Goal: Task Accomplishment & Management: Manage account settings

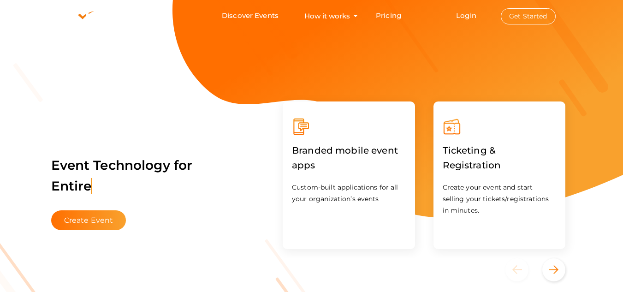
click at [519, 14] on button "Get Started" at bounding box center [528, 16] width 55 height 16
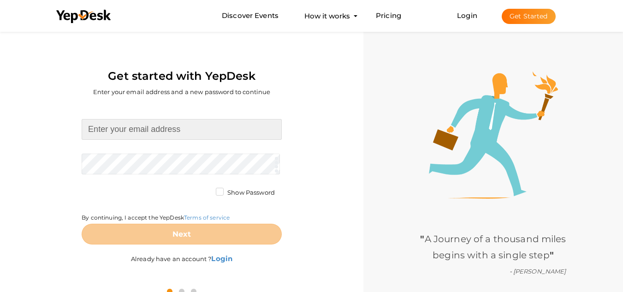
click at [128, 132] on input at bounding box center [182, 129] width 200 height 21
paste input "sosccg@baskmail.com"
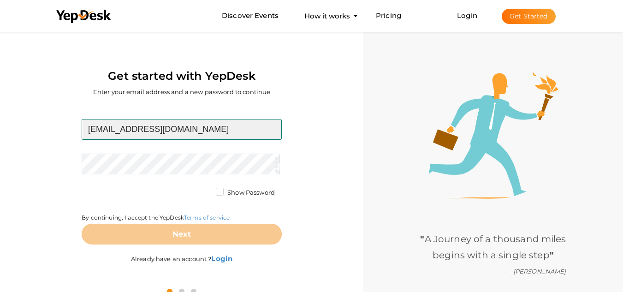
type input "sosccg@baskmail.com"
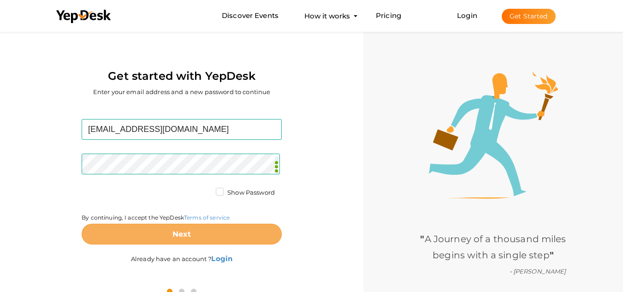
click at [204, 238] on button "Next" at bounding box center [182, 234] width 200 height 21
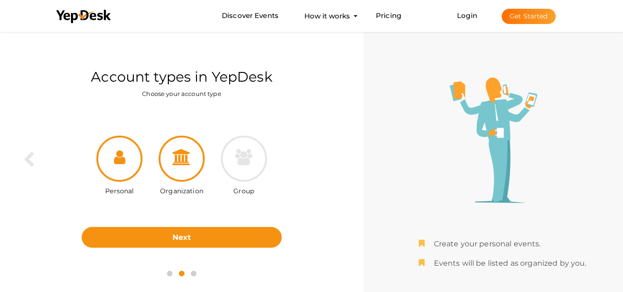
click at [185, 159] on icon at bounding box center [181, 157] width 18 height 16
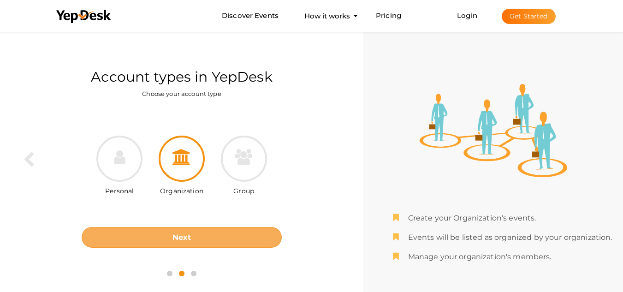
click at [195, 240] on button "Next" at bounding box center [182, 237] width 200 height 21
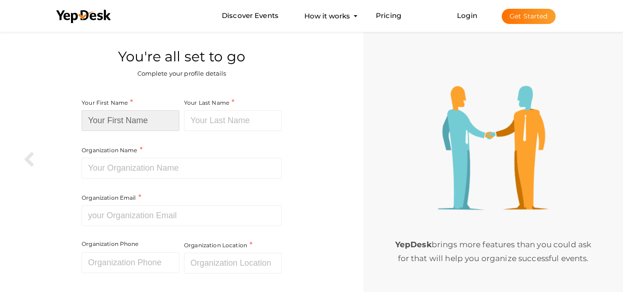
click at [156, 123] on input at bounding box center [131, 120] width 98 height 21
paste input "SOS Counseling &"
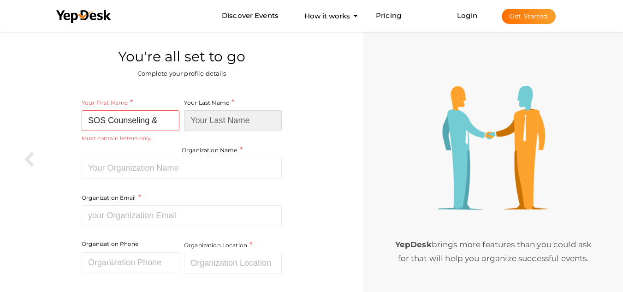
click at [212, 124] on input at bounding box center [233, 120] width 98 height 21
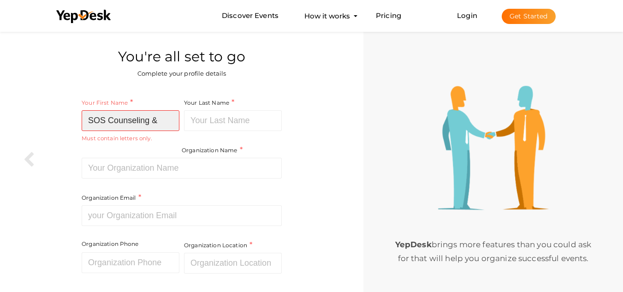
click at [161, 117] on input "SOS Counseling &" at bounding box center [131, 120] width 98 height 21
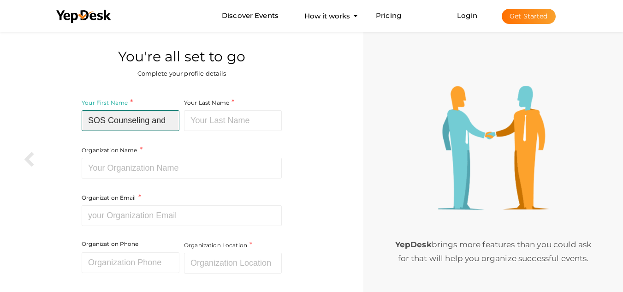
type input "SOS Counseling and"
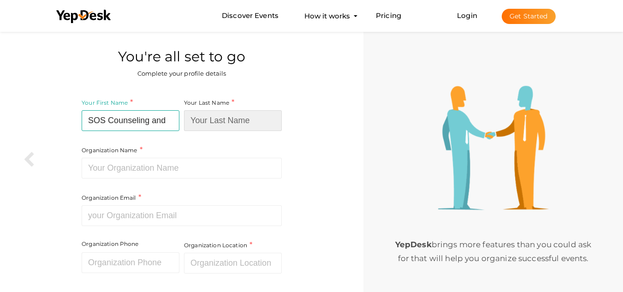
click at [192, 122] on input at bounding box center [233, 120] width 98 height 21
paste input "Consultation Group, LLC"
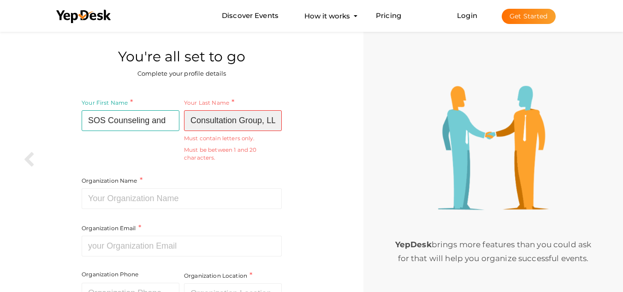
scroll to position [0, 7]
click at [258, 118] on input "Consultation Group, LLC" at bounding box center [233, 120] width 98 height 21
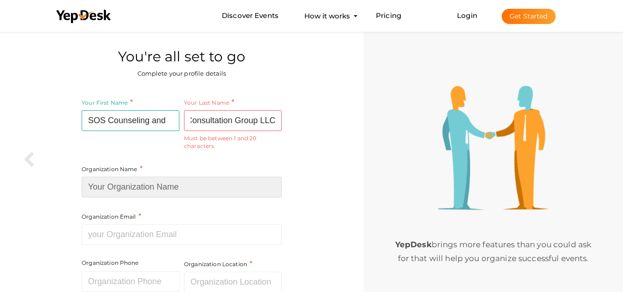
scroll to position [0, 0]
click at [143, 192] on input at bounding box center [182, 187] width 200 height 21
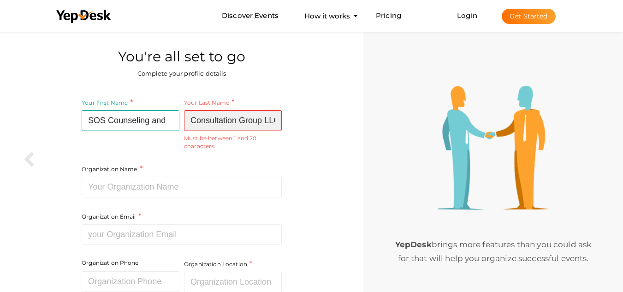
scroll to position [0, 5]
drag, startPoint x: 249, startPoint y: 125, endPoint x: 312, endPoint y: 124, distance: 62.7
click at [314, 124] on div "Your First Name SOS Counseling and Required. Must contain letters only. Must be…" at bounding box center [181, 215] width 349 height 246
drag, startPoint x: 268, startPoint y: 123, endPoint x: 293, endPoint y: 123, distance: 24.4
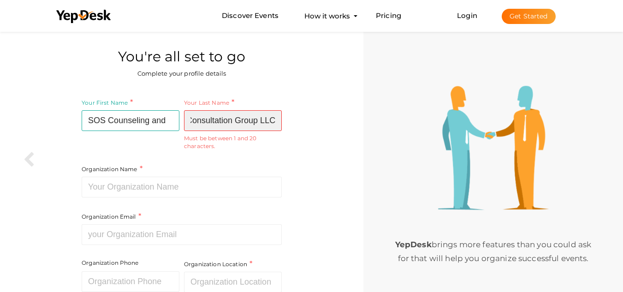
click at [293, 123] on div "Your First Name SOS Counseling and Required. Must contain letters only. Must be…" at bounding box center [181, 215] width 349 height 246
click at [259, 118] on input "Consultation Group LLC" at bounding box center [233, 120] width 98 height 21
drag, startPoint x: 261, startPoint y: 120, endPoint x: 331, endPoint y: 126, distance: 70.3
click at [332, 125] on div "Your First Name SOS Counseling and Required. Must contain letters only. Must be…" at bounding box center [181, 215] width 349 height 246
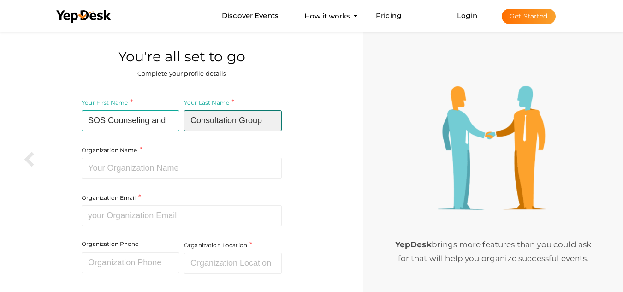
scroll to position [0, 0]
type input "Consultation Group"
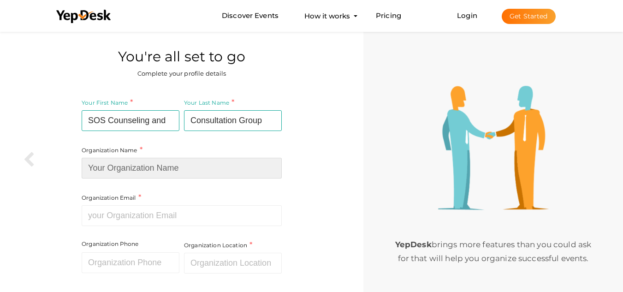
click at [94, 165] on input at bounding box center [182, 168] width 200 height 21
paste input "SOS Counseling & Consultation Group, LLC."
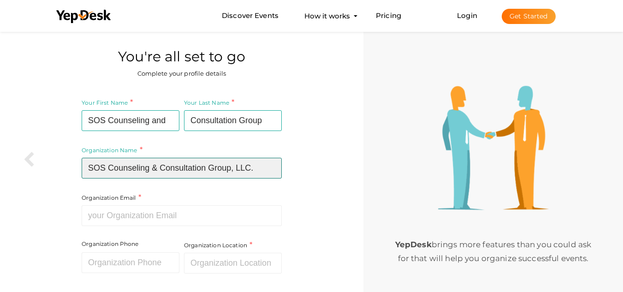
type input "SOS Counseling & Consultation Group, LLC."
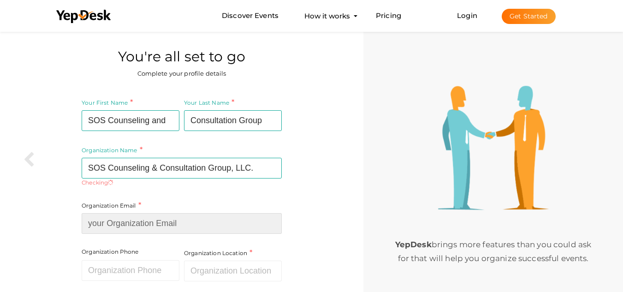
click at [105, 221] on input at bounding box center [182, 223] width 200 height 21
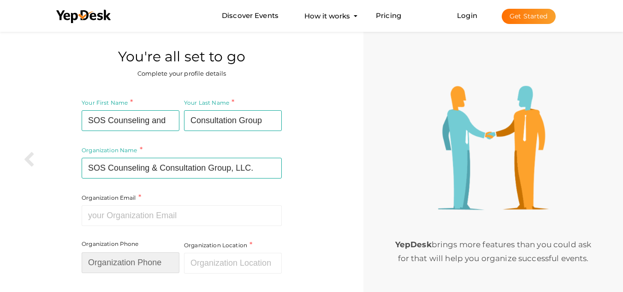
paste input "[EMAIL_ADDRESS][DOMAIN_NAME]"
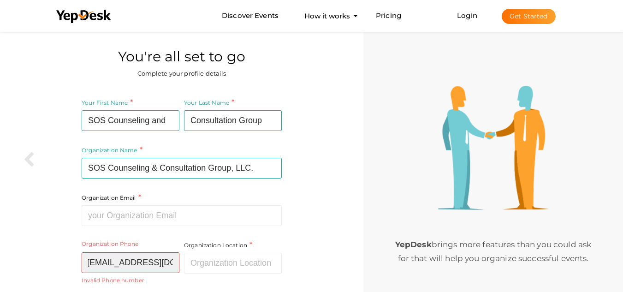
type input "[EMAIL_ADDRESS][DOMAIN_NAME]"
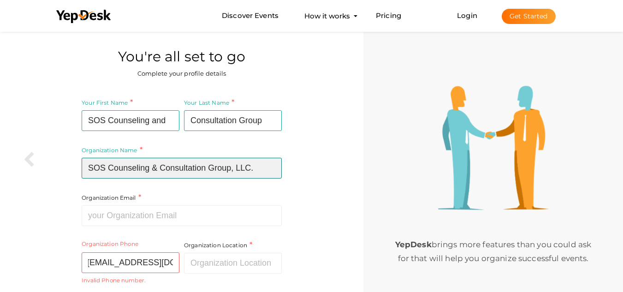
click at [257, 167] on input "SOS Counseling & Consultation Group, LLC." at bounding box center [182, 168] width 200 height 21
type input "SOS Counseling & Consultation Group, LLC"
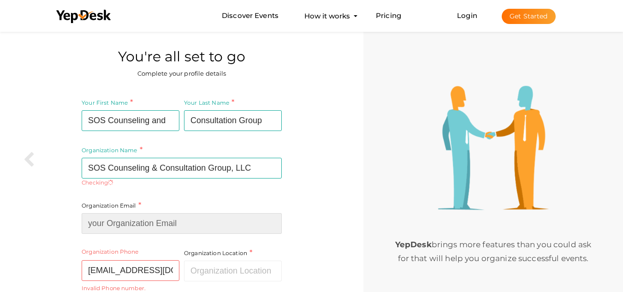
drag, startPoint x: 104, startPoint y: 217, endPoint x: 111, endPoint y: 219, distance: 7.7
click at [104, 217] on input at bounding box center [182, 223] width 200 height 21
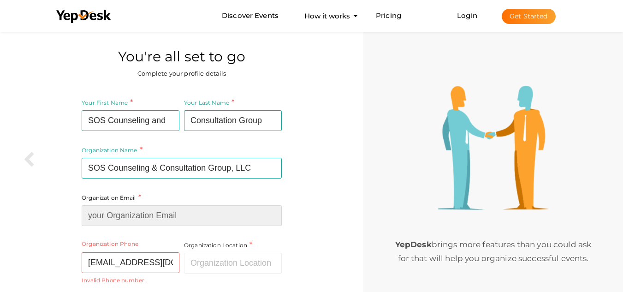
click at [131, 220] on input at bounding box center [182, 215] width 200 height 21
paste input "[EMAIL_ADDRESS][DOMAIN_NAME]"
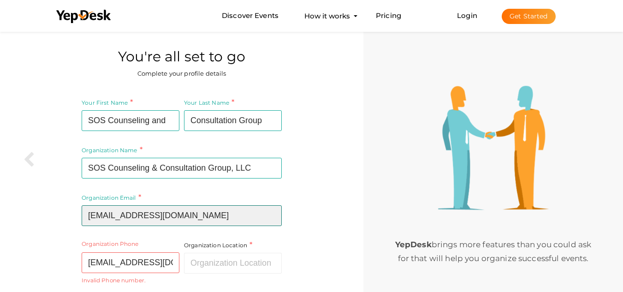
type input "[EMAIL_ADDRESS][DOMAIN_NAME]"
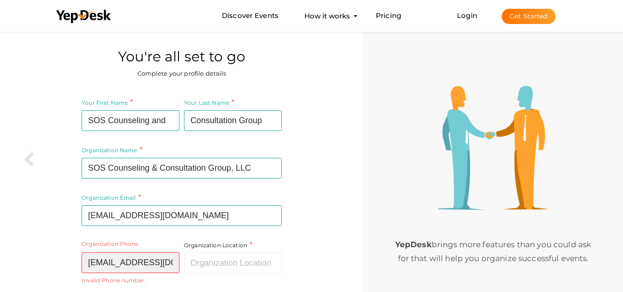
click at [106, 263] on input "[EMAIL_ADDRESS][DOMAIN_NAME]" at bounding box center [131, 262] width 98 height 21
paste input "770-733-1469"
type input "770-733-1469"
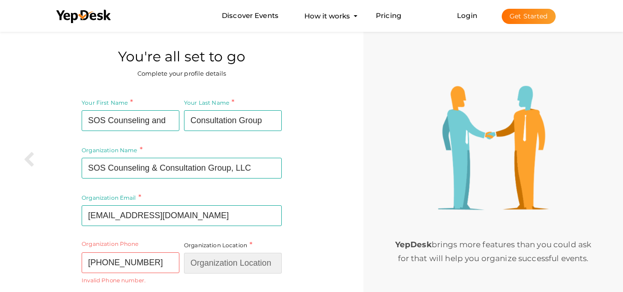
click at [200, 260] on input "text" at bounding box center [233, 263] width 98 height 21
paste input "[GEOGRAPHIC_DATA]"
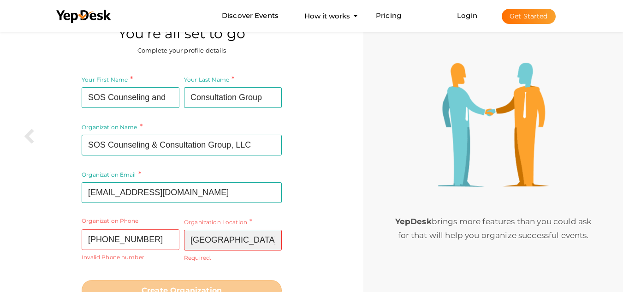
scroll to position [66, 0]
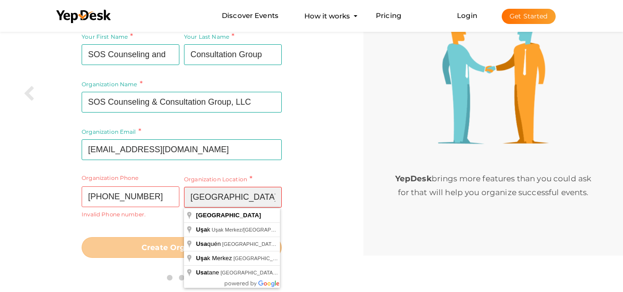
type input "[GEOGRAPHIC_DATA]"
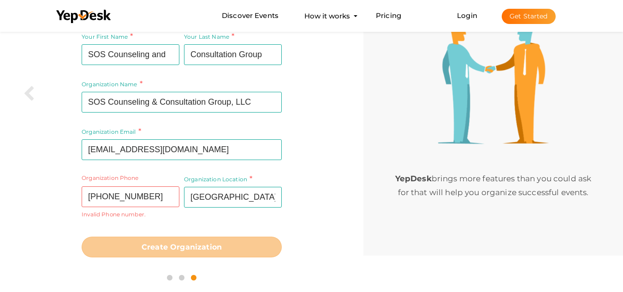
click at [89, 225] on div "Organization Phone 770-733-1469 Invalid Phone number." at bounding box center [132, 203] width 100 height 58
click at [106, 192] on input "770-733-1469" at bounding box center [131, 196] width 98 height 21
click at [119, 195] on input "770733-1469" at bounding box center [131, 196] width 98 height 21
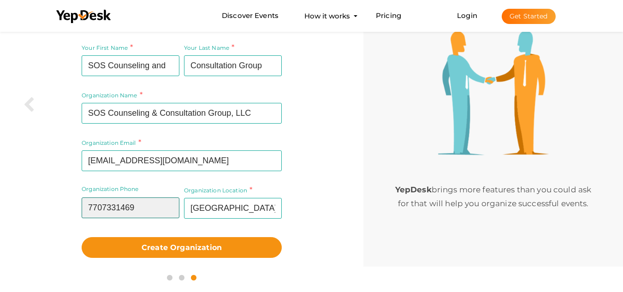
scroll to position [55, 0]
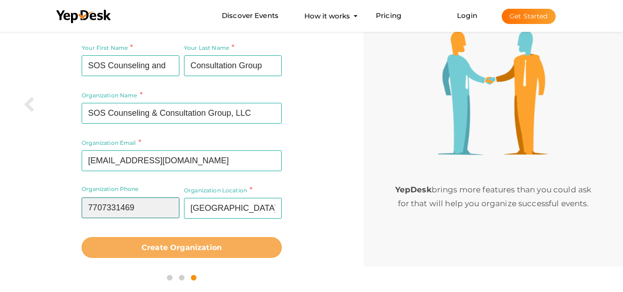
type input "7707331469"
click at [195, 242] on button "Create Organization" at bounding box center [182, 247] width 200 height 21
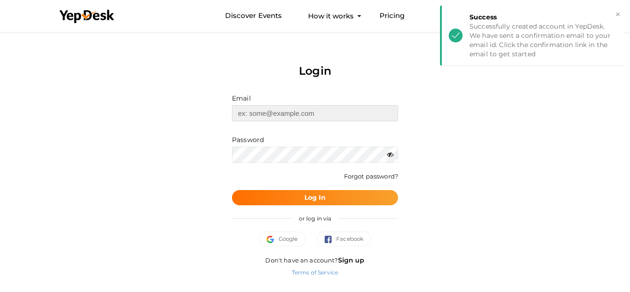
type input "[EMAIL_ADDRESS][DOMAIN_NAME]"
click at [306, 197] on b "Log In" at bounding box center [315, 197] width 22 height 8
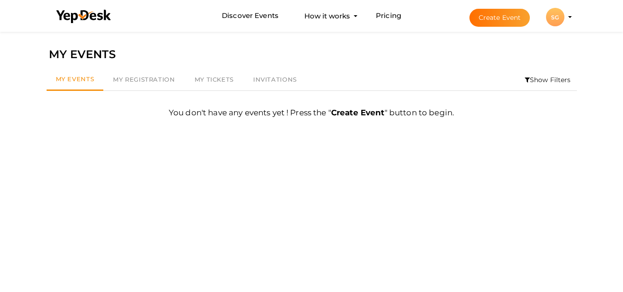
click at [556, 17] on div "SG" at bounding box center [555, 17] width 18 height 18
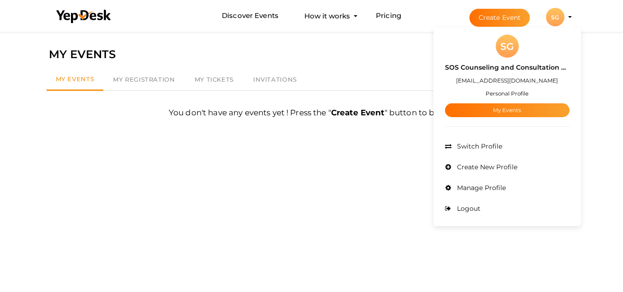
click at [503, 113] on link "My Events" at bounding box center [507, 110] width 124 height 14
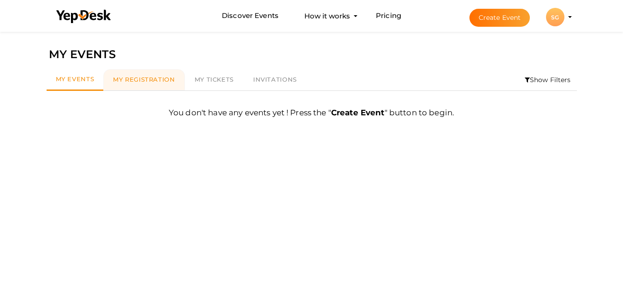
click at [174, 77] on link "My Registration" at bounding box center [143, 79] width 81 height 21
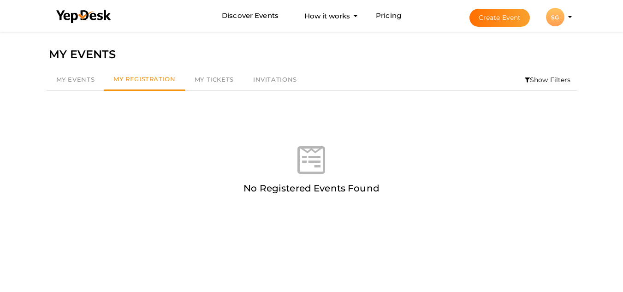
click at [552, 23] on div "SG" at bounding box center [555, 17] width 18 height 18
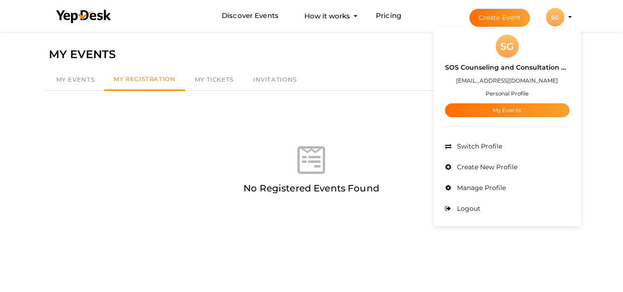
drag, startPoint x: 510, startPoint y: 108, endPoint x: 496, endPoint y: 128, distance: 23.8
click at [500, 123] on div "SG SOS Counseling and Consultation Group sosccg@baskmail.com Personal Profile M…" at bounding box center [506, 127] width 147 height 194
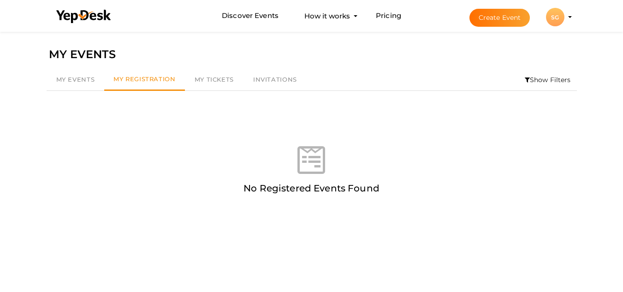
click at [493, 139] on div "No Registered Events Found" at bounding box center [312, 152] width 530 height 91
click at [559, 4] on li "Create Event SG SG SOS Counseling and Consultation Group sosccg@baskmail.com Pe…" at bounding box center [512, 16] width 123 height 33
click at [559, 9] on div "SG" at bounding box center [555, 17] width 18 height 18
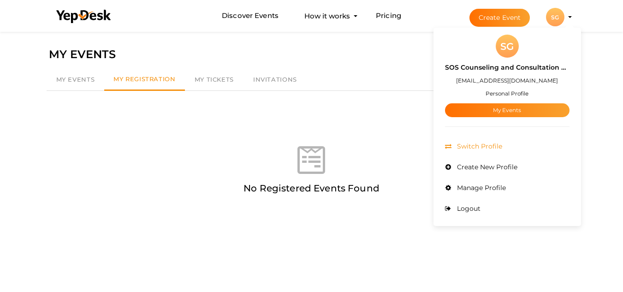
click at [495, 138] on li "Switch Profile" at bounding box center [507, 146] width 124 height 21
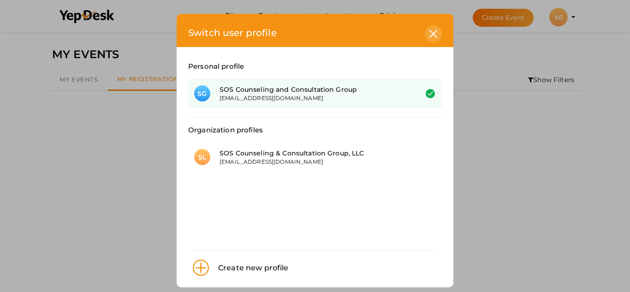
click at [429, 34] on icon at bounding box center [433, 34] width 8 height 8
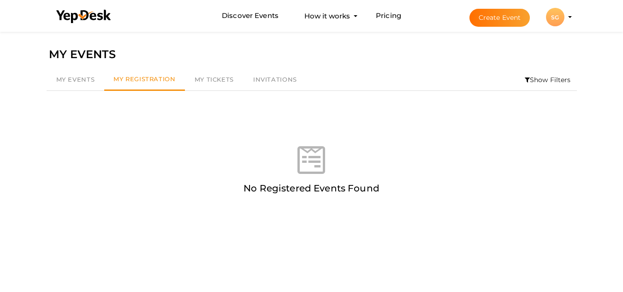
click at [517, 17] on button "Create Event" at bounding box center [499, 18] width 61 height 18
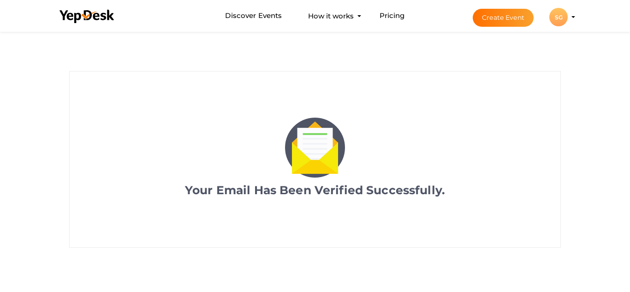
click at [558, 19] on div "SG" at bounding box center [558, 17] width 18 height 18
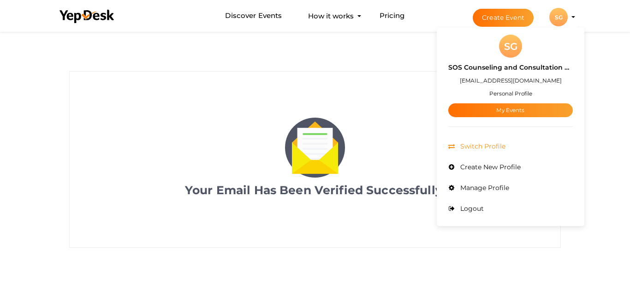
click at [496, 147] on span "Switch Profile" at bounding box center [481, 146] width 47 height 8
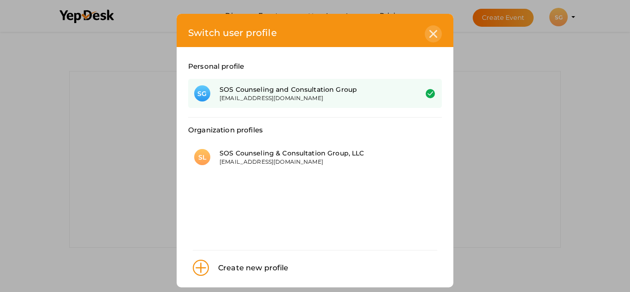
click at [433, 33] on icon at bounding box center [433, 34] width 8 height 8
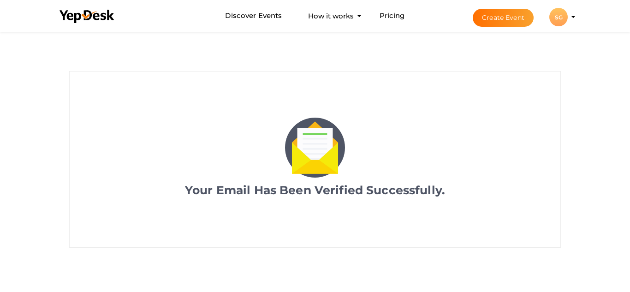
click at [557, 12] on div "SG" at bounding box center [558, 17] width 18 height 18
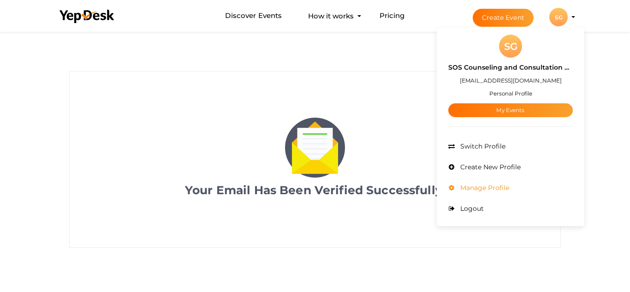
click at [474, 184] on span "Manage Profile" at bounding box center [483, 187] width 51 height 8
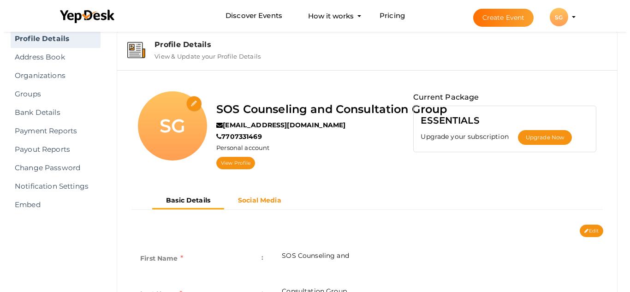
scroll to position [38, 0]
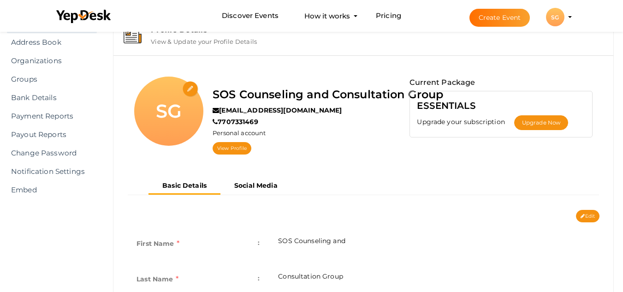
click at [190, 84] on input "file" at bounding box center [191, 89] width 16 height 16
type input "C:\fakepath\LOGO FOR MY PROJECT (12).png"
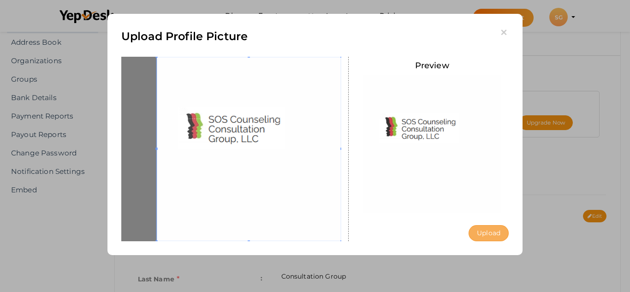
click at [491, 238] on button "Upload" at bounding box center [488, 233] width 40 height 16
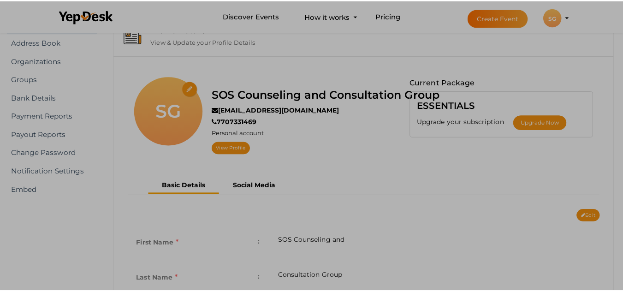
scroll to position [0, 0]
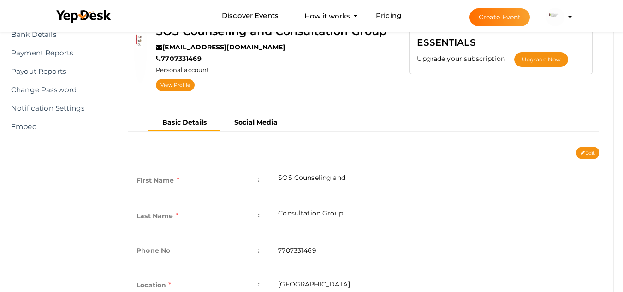
scroll to position [101, 0]
click at [585, 156] on button "Edit" at bounding box center [588, 153] width 24 height 12
type input "SOS Counseling and"
type input "Consultation Group"
type input "7707331469"
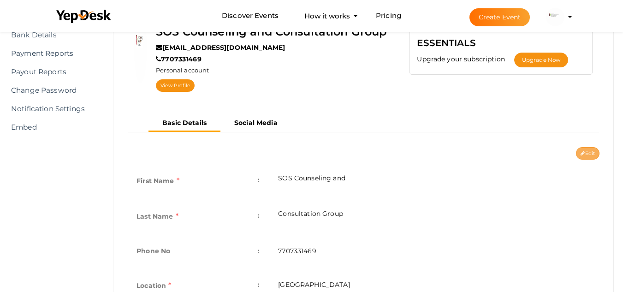
type input "[GEOGRAPHIC_DATA]"
type input "sos-counseling-and-consultation-group"
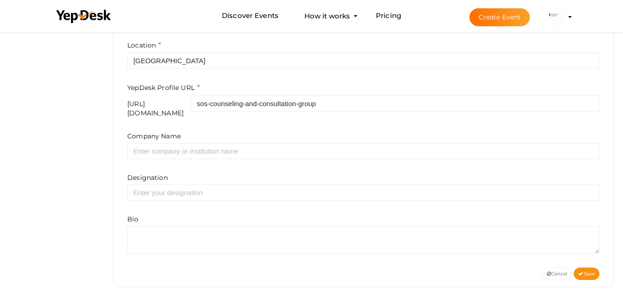
scroll to position [355, 0]
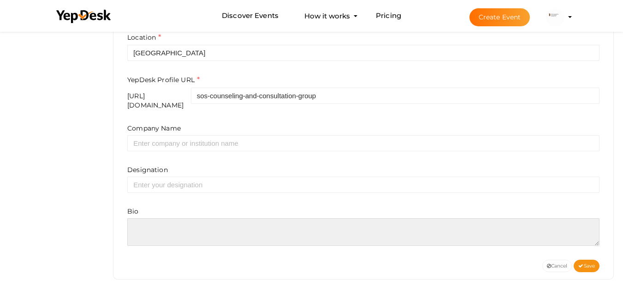
click at [169, 223] on textarea at bounding box center [363, 232] width 472 height 28
paste textarea "SOS Counseling & Consultation Group, LLC (SOS CCG) is a holistic mental health …"
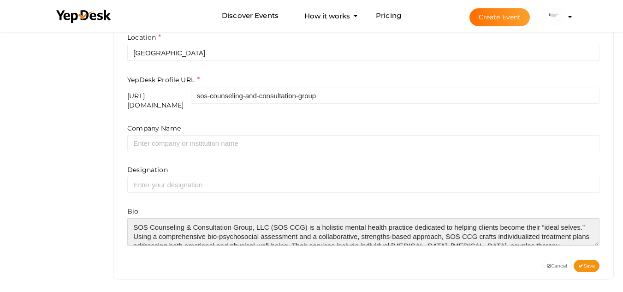
scroll to position [23, 0]
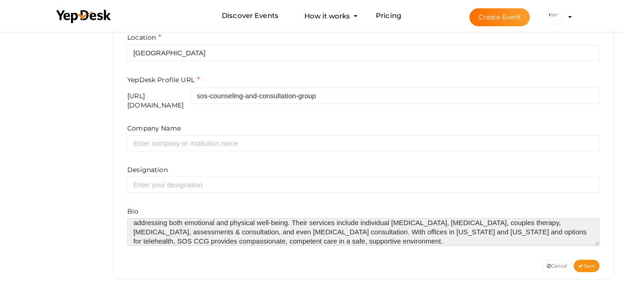
type textarea "SOS Counseling & Consultation Group, LLC (SOS CCG) is a holistic mental health …"
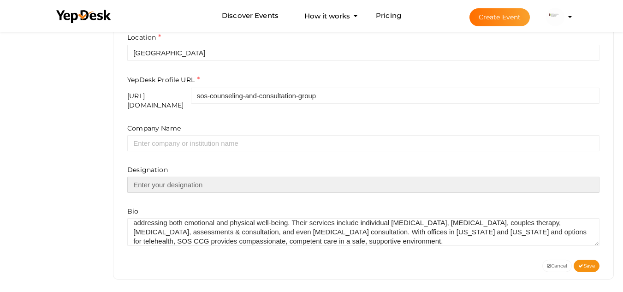
click at [162, 177] on input "text" at bounding box center [363, 185] width 472 height 16
click at [155, 180] on input "text" at bounding box center [363, 185] width 472 height 16
paste input "SOS Counseling & Consultation Group, LLC."
type input "SOS Counseling & Consultation Group, LLC."
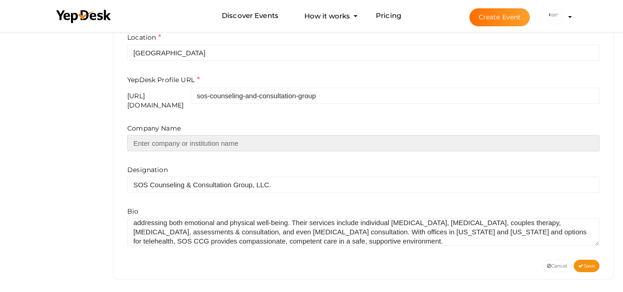
click at [162, 137] on input "text" at bounding box center [363, 143] width 472 height 16
paste input "SOS Counseling & Consultation Group, LLC."
type input "SOS Counseling & Consultation Group, LLC."
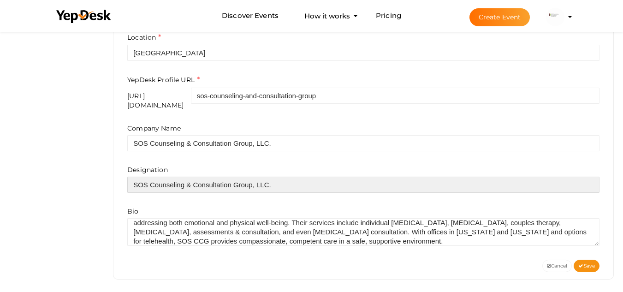
click at [157, 184] on input "SOS Counseling & Consultation Group, LLC." at bounding box center [363, 185] width 472 height 16
click at [205, 177] on input "SOS Counseling & Consultation Group, LLC." at bounding box center [363, 185] width 472 height 16
paste input "Mental health service"
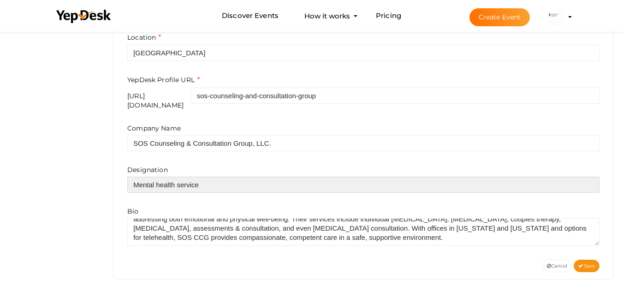
scroll to position [28, 0]
type input "Mental health service"
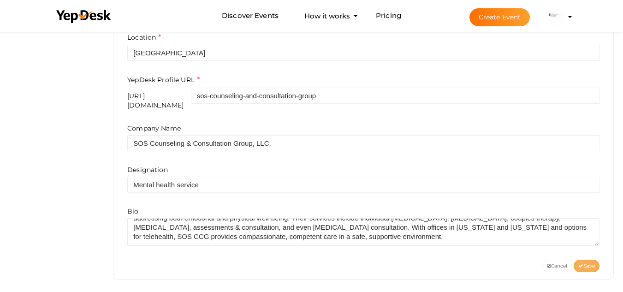
click at [578, 259] on button "Save" at bounding box center [586, 265] width 26 height 12
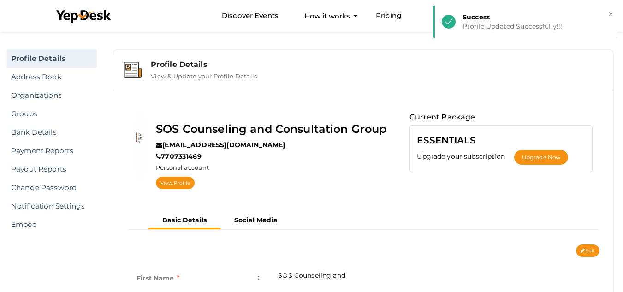
scroll to position [0, 0]
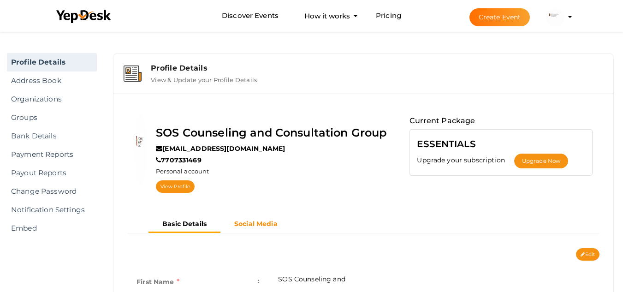
click at [241, 226] on b "Social Media" at bounding box center [255, 223] width 43 height 8
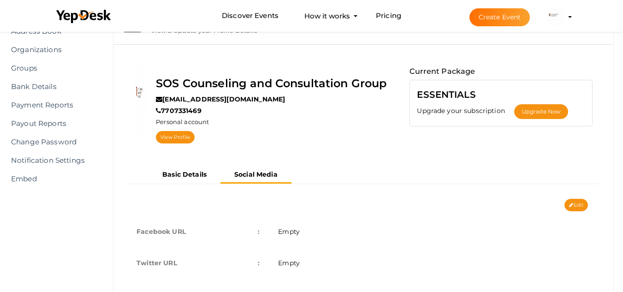
scroll to position [87, 0]
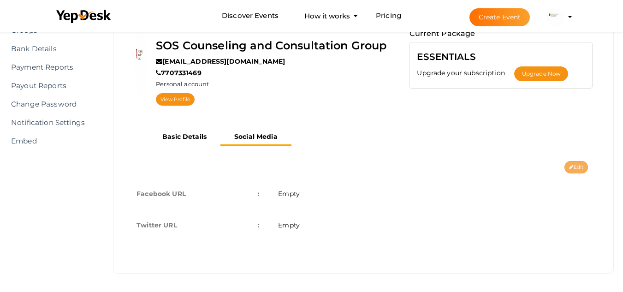
click at [577, 163] on button "Edit" at bounding box center [576, 167] width 24 height 12
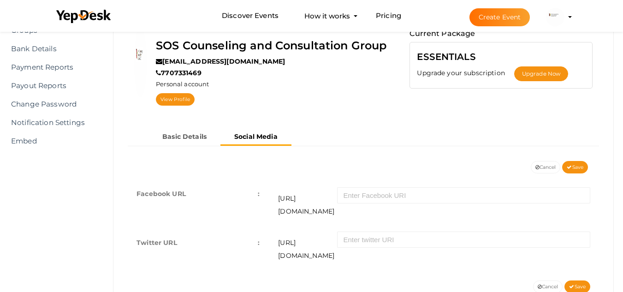
click at [383, 205] on div "https://facebook.com/" at bounding box center [434, 200] width 312 height 35
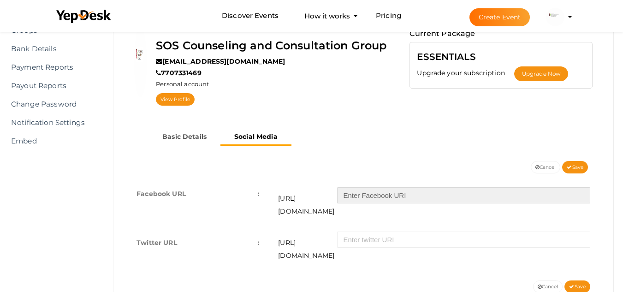
click at [382, 202] on input "text" at bounding box center [463, 195] width 253 height 16
paste input "https://www.facebook.com/sosccgllc/"
type input "https://www.facebook.com/sosccgllc/"
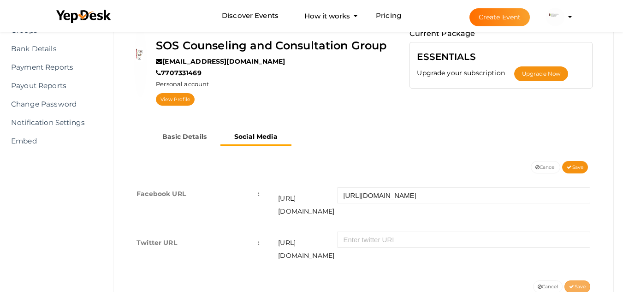
click at [576, 283] on span "Save" at bounding box center [577, 286] width 17 height 6
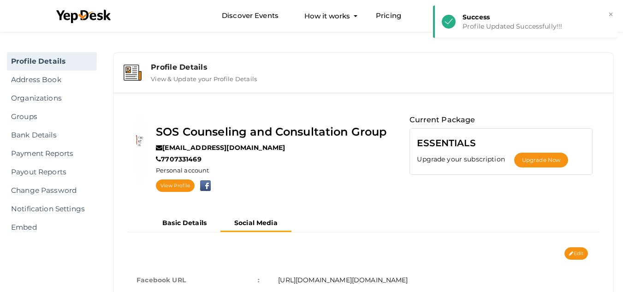
scroll to position [0, 0]
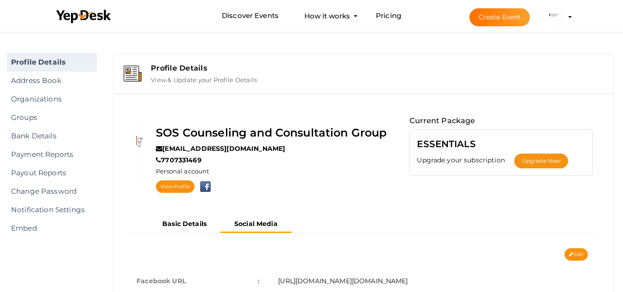
click at [552, 15] on img at bounding box center [555, 17] width 18 height 18
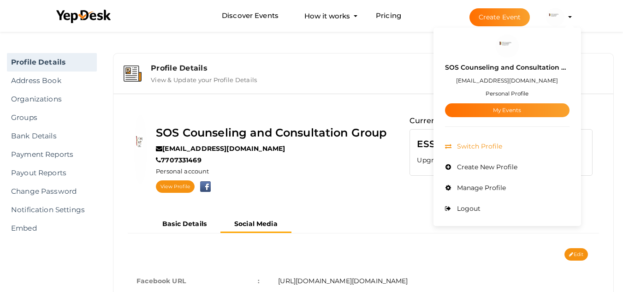
click at [465, 142] on span "Switch Profile" at bounding box center [477, 146] width 47 height 8
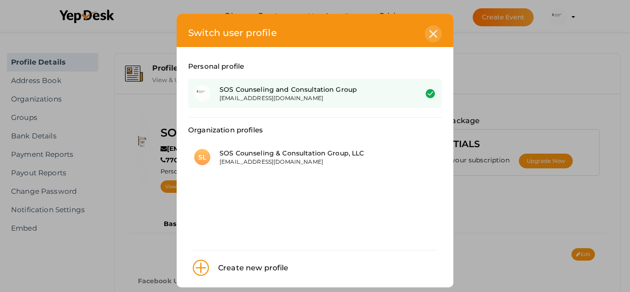
click at [431, 31] on icon at bounding box center [433, 34] width 8 height 8
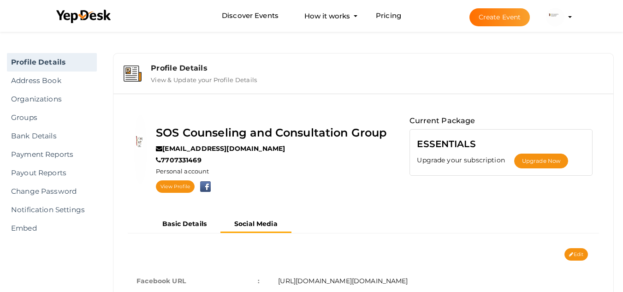
click at [558, 18] on img at bounding box center [555, 17] width 18 height 18
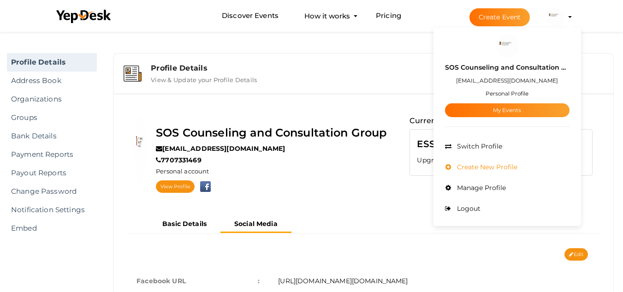
click at [517, 161] on li "Create New Profile" at bounding box center [507, 167] width 124 height 21
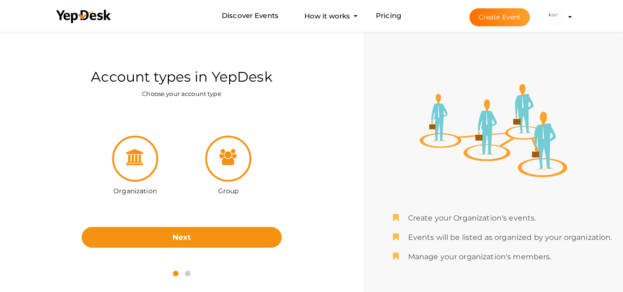
click at [233, 166] on div at bounding box center [228, 159] width 46 height 46
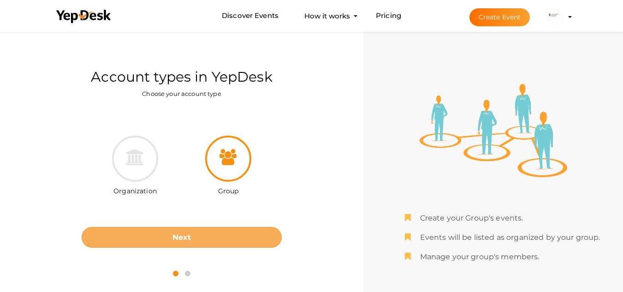
click at [216, 232] on button "Next" at bounding box center [182, 237] width 200 height 21
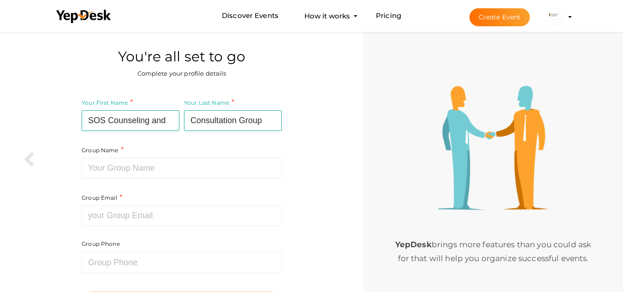
click at [565, 9] on button "SOS Counseling and Consultation Group [EMAIL_ADDRESS][DOMAIN_NAME] Personal Pro…" at bounding box center [555, 16] width 24 height 19
click at [552, 18] on img at bounding box center [555, 17] width 18 height 18
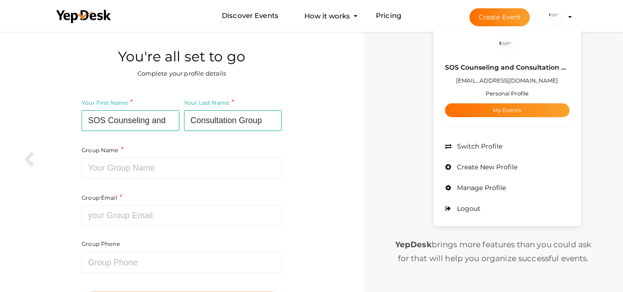
click at [498, 97] on div "SOS Counseling and Consultation Group sosccg@baskmail.com Personal Profile My E…" at bounding box center [507, 87] width 124 height 59
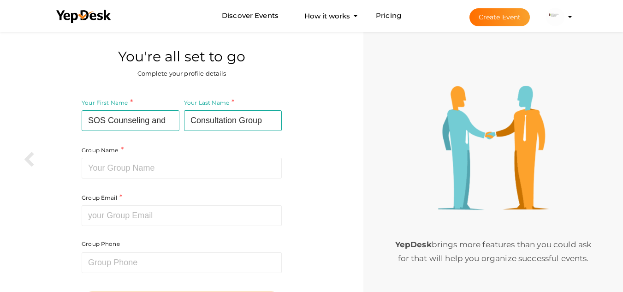
click at [499, 93] on img at bounding box center [493, 148] width 111 height 124
click at [553, 22] on img at bounding box center [555, 17] width 18 height 18
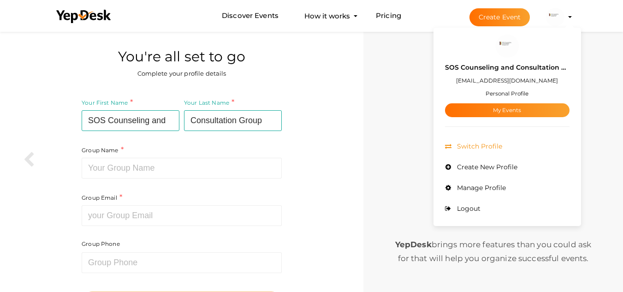
click at [461, 145] on span "Switch Profile" at bounding box center [477, 146] width 47 height 8
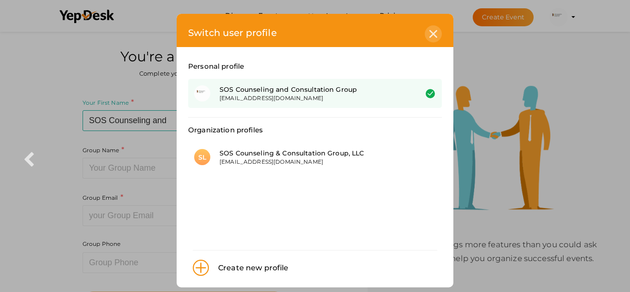
click at [430, 32] on icon at bounding box center [433, 34] width 8 height 8
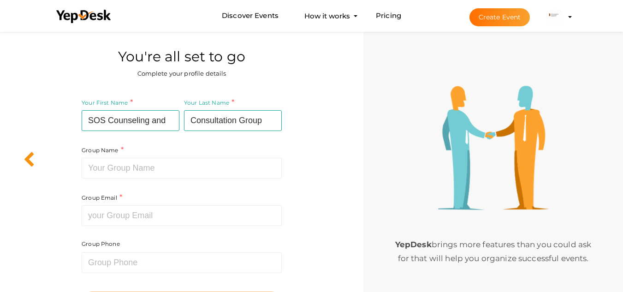
click at [20, 154] on div at bounding box center [17, 98] width 35 height 138
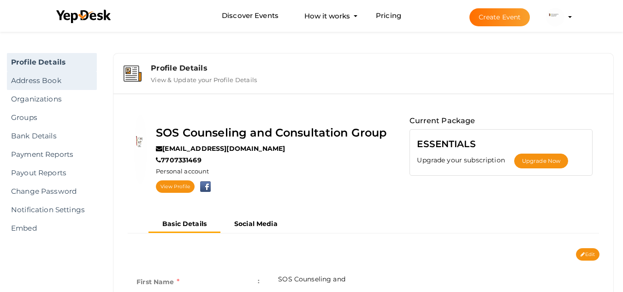
click at [74, 79] on link "Address Book" at bounding box center [52, 80] width 90 height 18
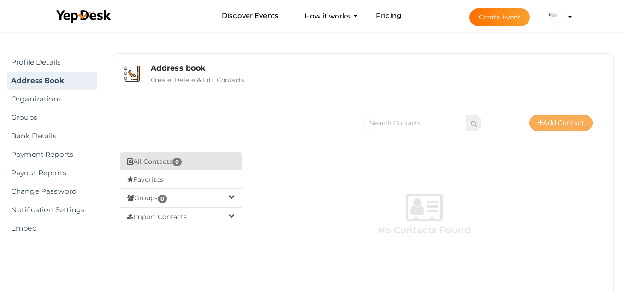
click at [544, 121] on button "Add Contact" at bounding box center [560, 123] width 63 height 16
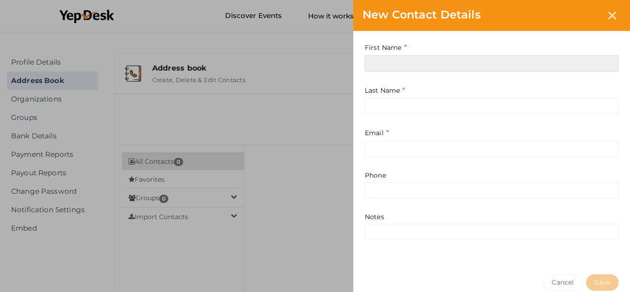
click at [389, 57] on input at bounding box center [491, 63] width 253 height 16
paste input "SOS Counseling &"
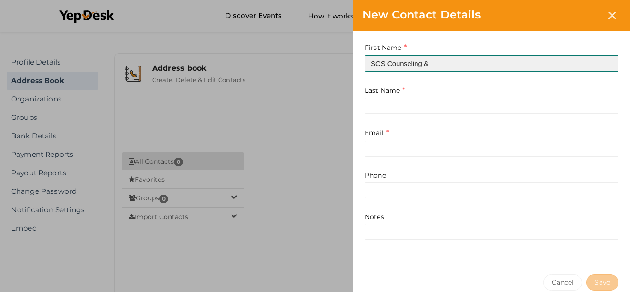
type input "SOS Counseling &"
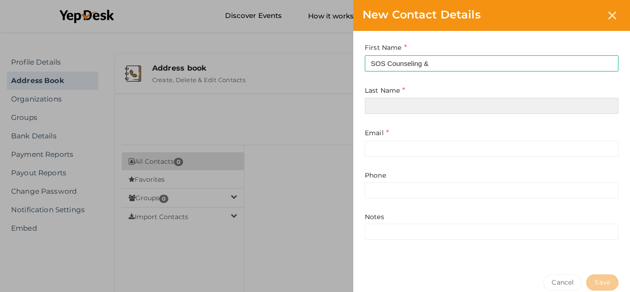
click at [385, 109] on input at bounding box center [491, 106] width 253 height 16
paste input "Consultation Group, LLC"
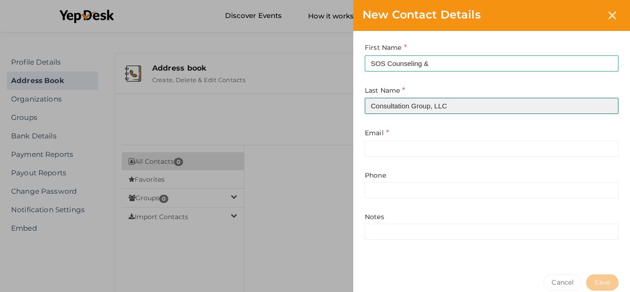
type input "Consultation Group, LLC"
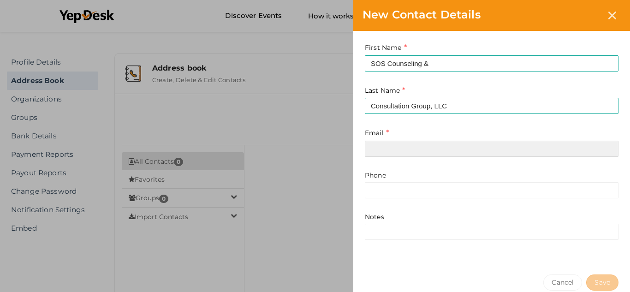
drag, startPoint x: 387, startPoint y: 149, endPoint x: 371, endPoint y: 150, distance: 15.7
click at [387, 149] on input "email" at bounding box center [491, 149] width 253 height 16
paste input "sosccgllc@gmail.com"
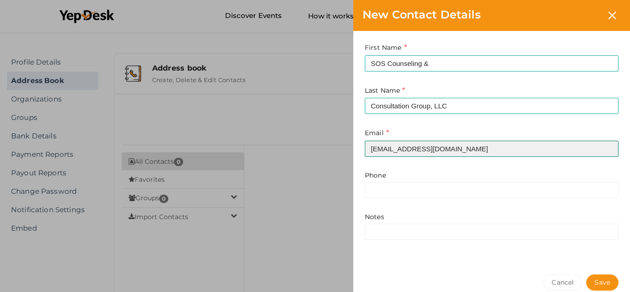
type input "sosccgllc@gmail.com"
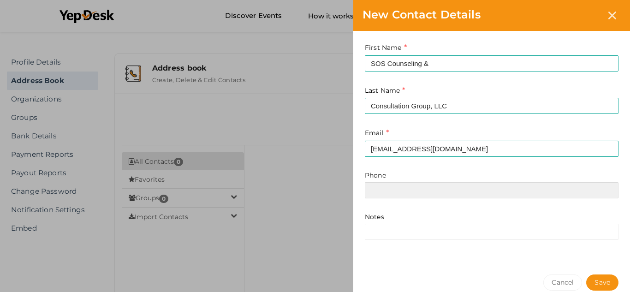
click at [416, 185] on input at bounding box center [491, 190] width 253 height 16
paste input "770-733-1469"
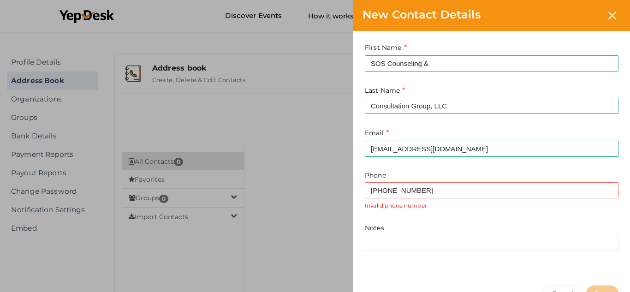
click at [391, 228] on div "Notes" at bounding box center [491, 237] width 253 height 28
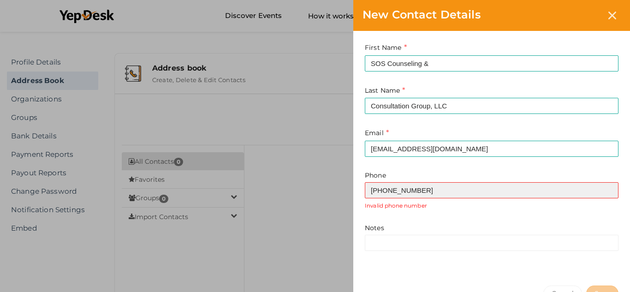
click at [387, 185] on input "770-733-1469" at bounding box center [491, 190] width 253 height 16
click at [385, 189] on input "770-733-1469" at bounding box center [491, 190] width 253 height 16
click at [396, 192] on input "770733-1469" at bounding box center [491, 190] width 253 height 16
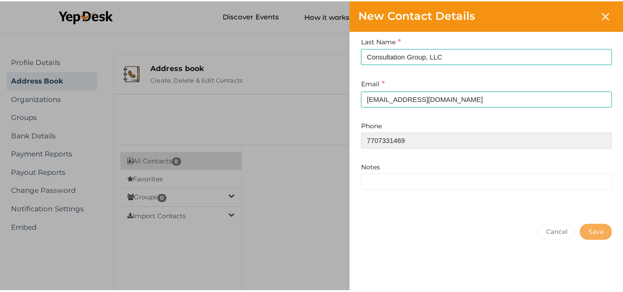
scroll to position [50, 0]
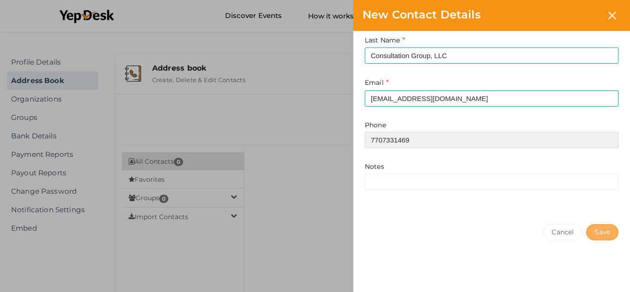
type input "7707331469"
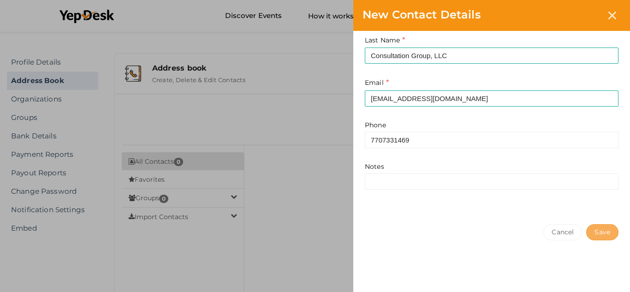
click at [601, 232] on button "Save" at bounding box center [602, 232] width 32 height 16
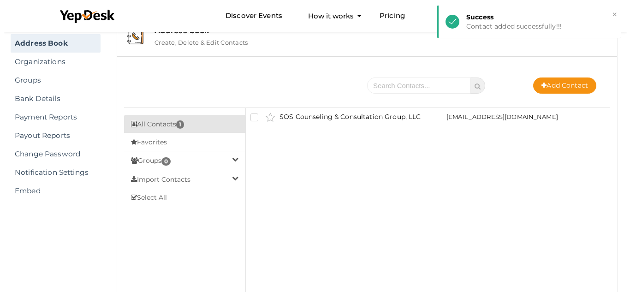
scroll to position [0, 0]
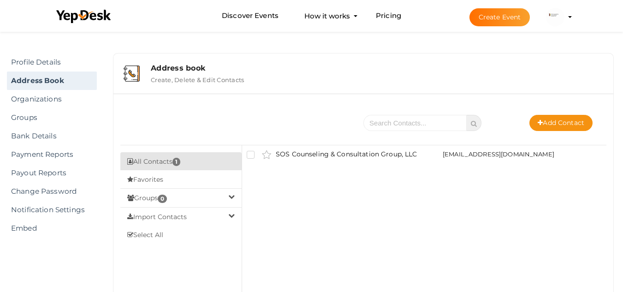
click at [560, 14] on img at bounding box center [555, 17] width 18 height 18
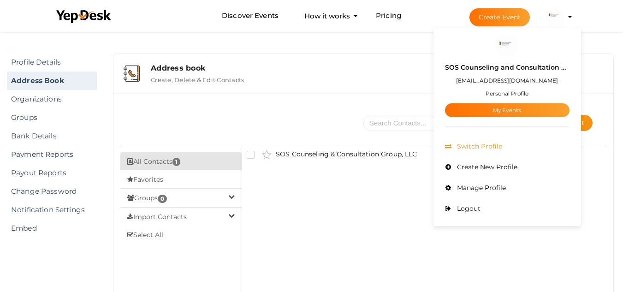
click at [493, 141] on li "Switch Profile" at bounding box center [507, 146] width 124 height 21
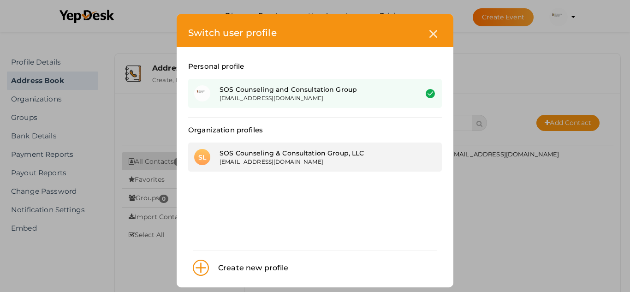
click at [286, 146] on div "SL SOS Counseling & Consultation Group, LLC sosccg@baskmail.com" at bounding box center [314, 156] width 253 height 29
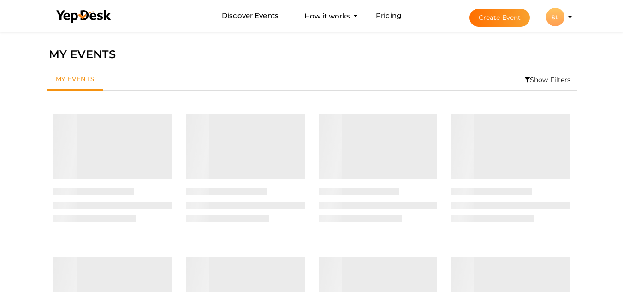
click at [552, 14] on div "SL" at bounding box center [555, 17] width 18 height 18
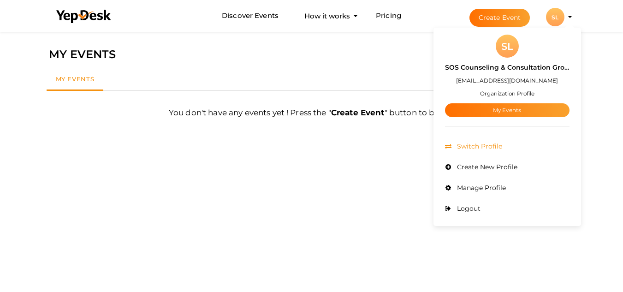
click at [476, 140] on li "Switch Profile" at bounding box center [507, 146] width 124 height 21
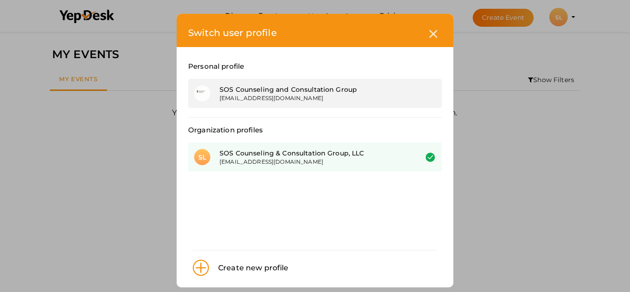
click at [257, 97] on div "[EMAIL_ADDRESS][DOMAIN_NAME]" at bounding box center [311, 98] width 184 height 8
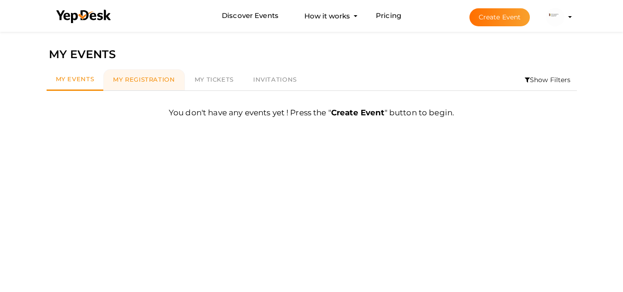
click at [144, 76] on span "My Registration" at bounding box center [144, 79] width 62 height 7
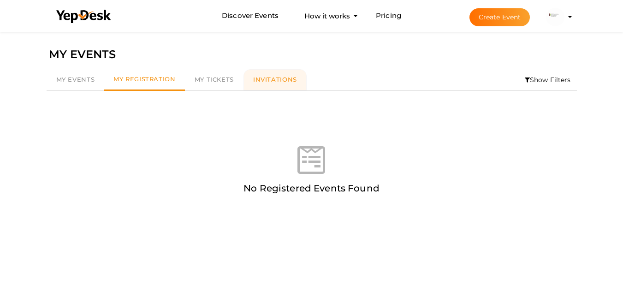
click at [263, 87] on link "Invitations" at bounding box center [274, 79] width 63 height 21
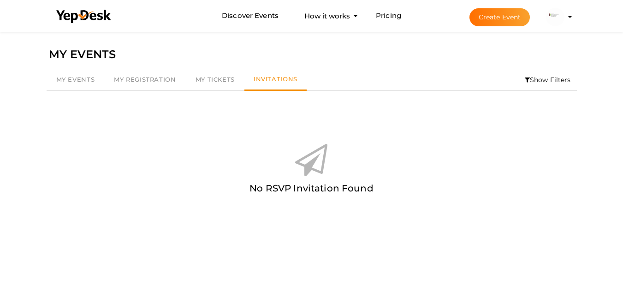
click at [553, 18] on img at bounding box center [555, 17] width 18 height 18
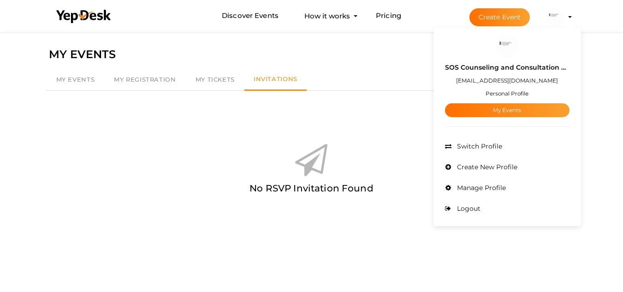
click at [507, 92] on small "Personal Profile" at bounding box center [506, 93] width 43 height 7
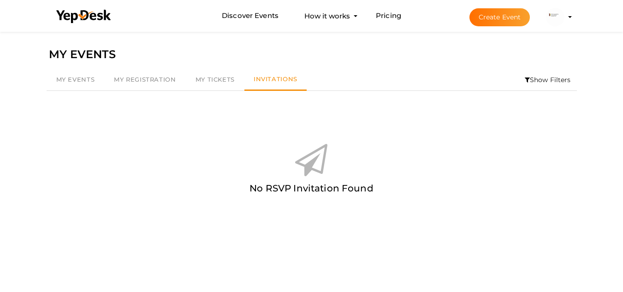
click at [536, 78] on li "Show Filters" at bounding box center [547, 79] width 58 height 21
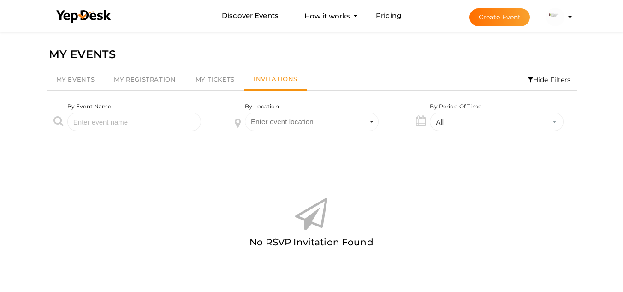
click at [550, 11] on img at bounding box center [555, 17] width 18 height 18
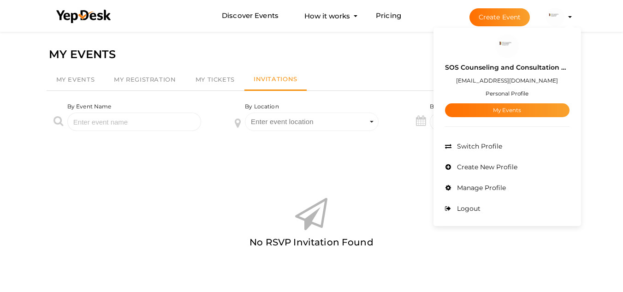
drag, startPoint x: 502, startPoint y: 147, endPoint x: 472, endPoint y: 172, distance: 38.9
click at [453, 181] on ul "Admin Switch Profile Create New Profile Manage Profile Logout" at bounding box center [507, 177] width 124 height 83
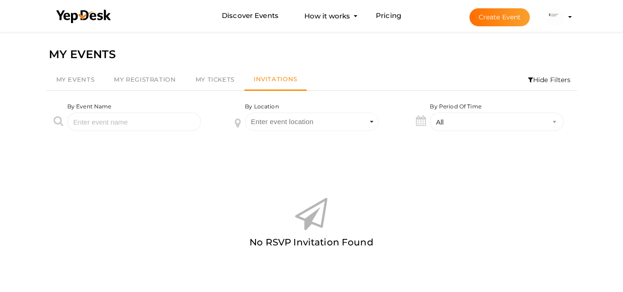
click at [557, 24] on img at bounding box center [555, 17] width 18 height 18
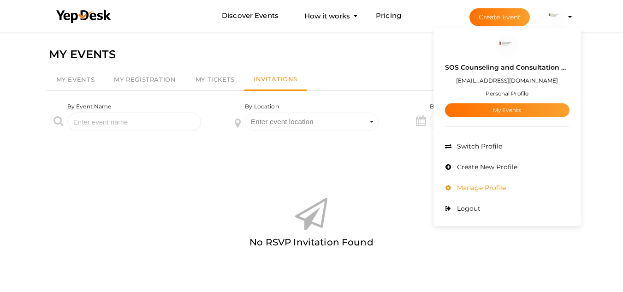
click at [493, 189] on span "Manage Profile" at bounding box center [479, 187] width 51 height 8
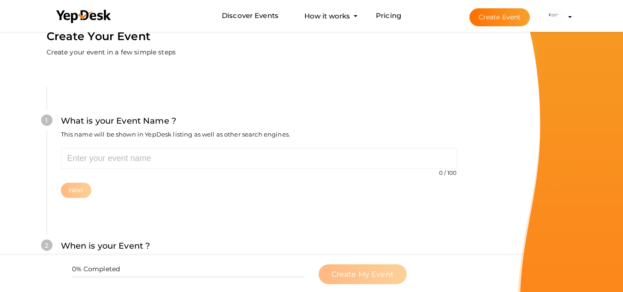
scroll to position [29, 0]
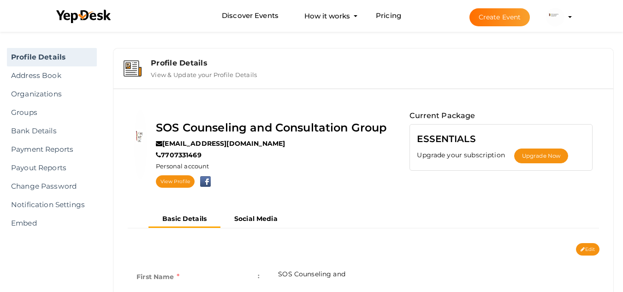
scroll to position [5, 0]
click at [182, 182] on link "View Profile" at bounding box center [175, 182] width 39 height 12
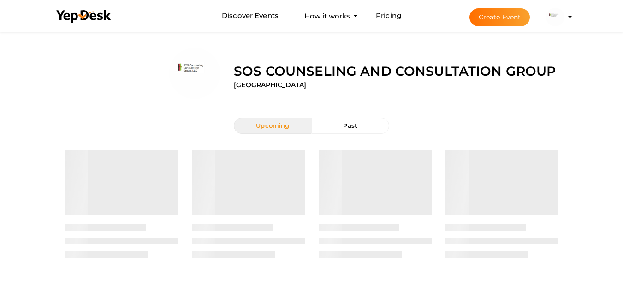
click at [426, 123] on div "Upcoming Past First 1 Last" at bounding box center [311, 273] width 507 height 311
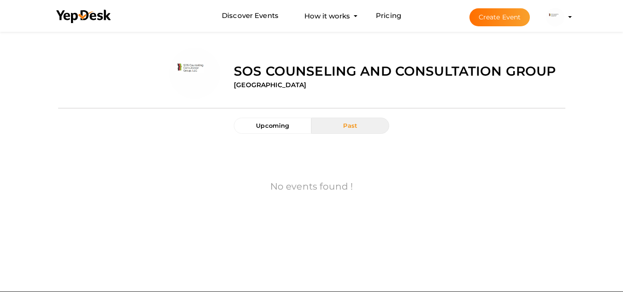
click at [351, 129] on button "Past" at bounding box center [349, 126] width 77 height 16
click at [280, 127] on span "Upcoming" at bounding box center [272, 125] width 33 height 7
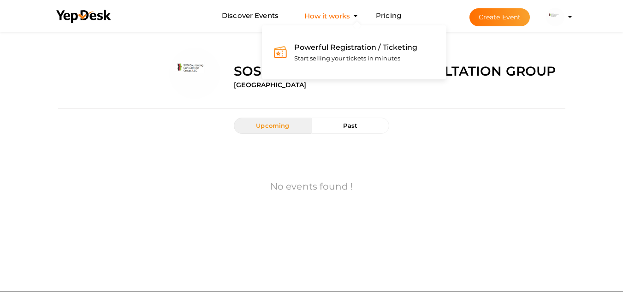
click at [338, 17] on button "How it works Powerful Registration / Ticketing Start selling your tickets in mi…" at bounding box center [326, 15] width 51 height 17
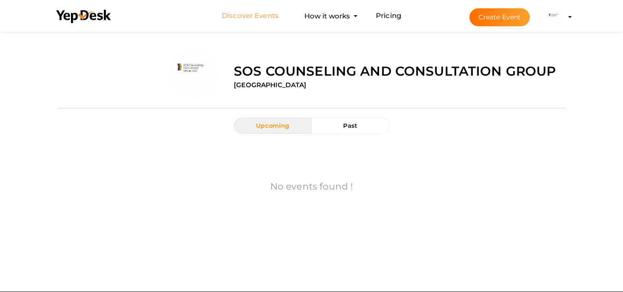
click at [238, 10] on link "Discover Events" at bounding box center [250, 15] width 57 height 17
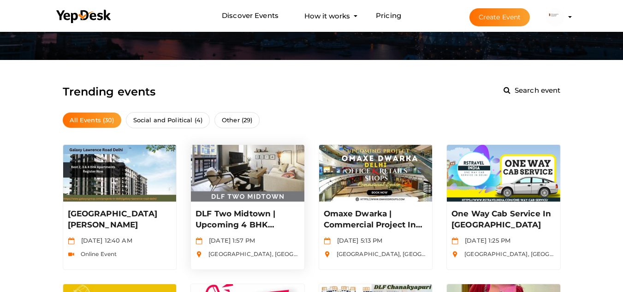
scroll to position [138, 0]
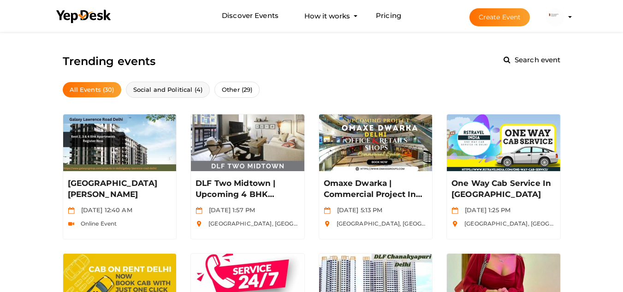
click at [175, 93] on span "Social and Political (4)" at bounding box center [168, 90] width 84 height 16
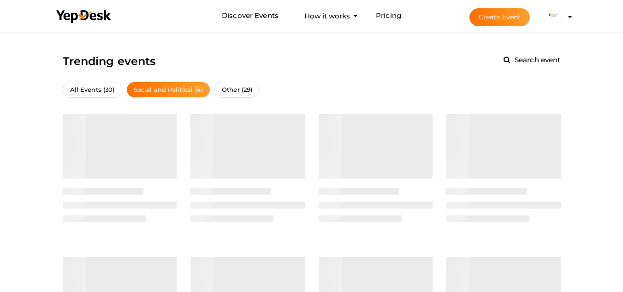
click at [546, 19] on img at bounding box center [555, 17] width 18 height 18
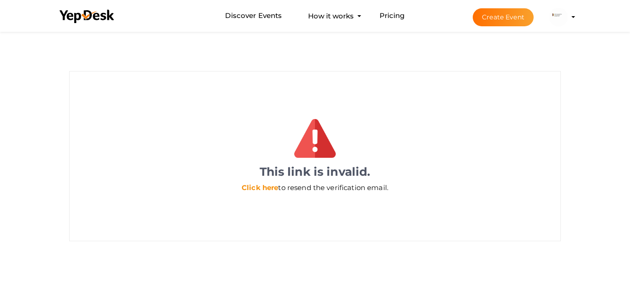
click at [270, 188] on link "Click here" at bounding box center [260, 187] width 36 height 9
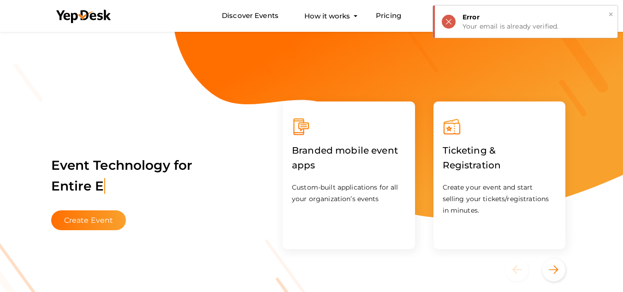
click at [611, 16] on button "×" at bounding box center [610, 14] width 6 height 11
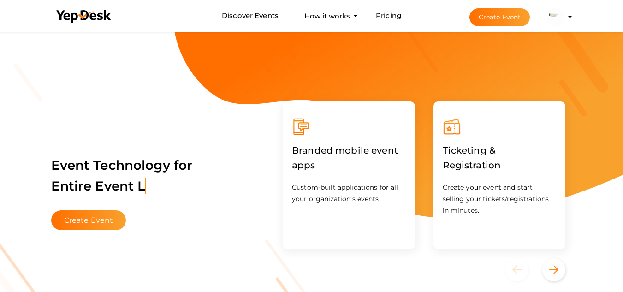
click at [557, 15] on img at bounding box center [555, 17] width 18 height 18
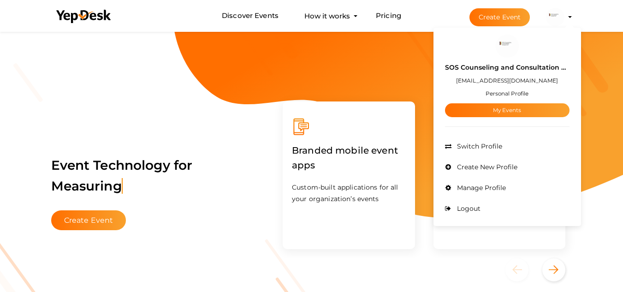
click at [499, 49] on img at bounding box center [506, 46] width 23 height 23
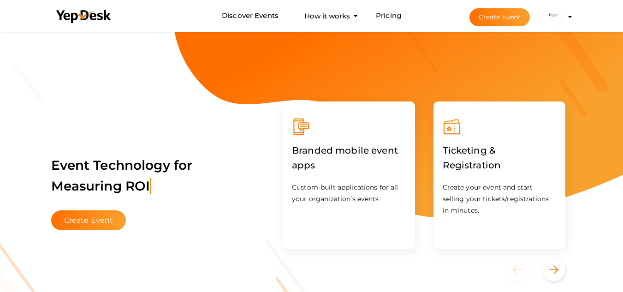
click at [548, 16] on img at bounding box center [555, 17] width 18 height 18
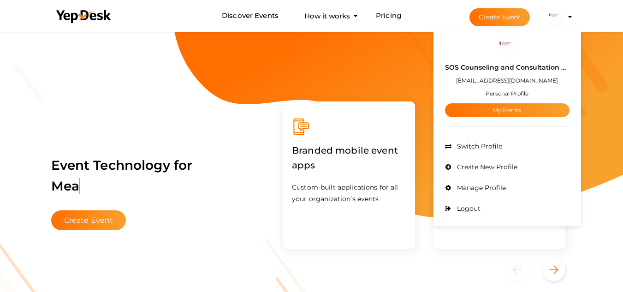
click at [498, 95] on small "Personal Profile" at bounding box center [506, 93] width 43 height 7
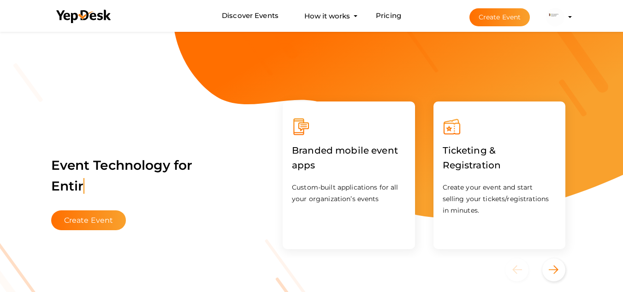
click at [554, 15] on img at bounding box center [555, 17] width 18 height 18
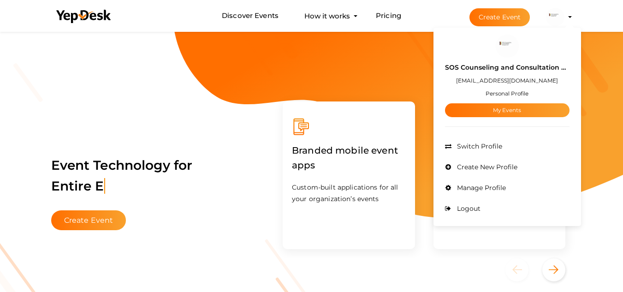
click at [536, 46] on div "SOS Counseling and Consultation Group sosccg@baskmail.com Personal Profile My E…" at bounding box center [507, 76] width 124 height 82
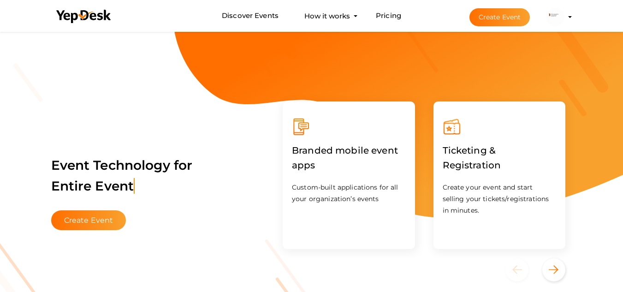
click at [555, 11] on img at bounding box center [555, 17] width 18 height 18
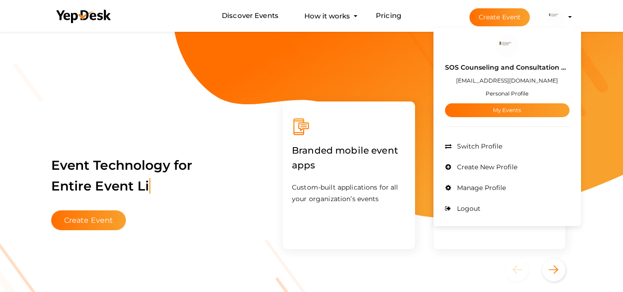
click at [508, 68] on label "SOS Counseling and Consultation Group" at bounding box center [507, 67] width 124 height 11
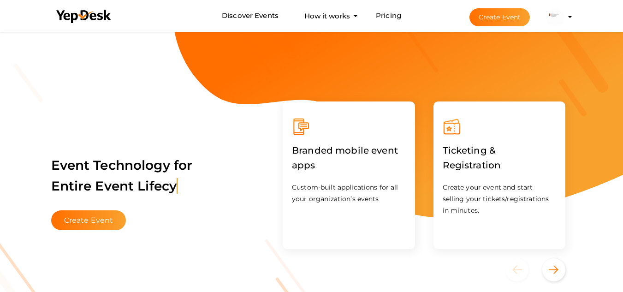
click at [569, 6] on li "Create Event SOS Counseling and Consultation Group sosccg@baskmail.com Personal…" at bounding box center [512, 16] width 123 height 33
click at [564, 9] on button "SOS Counseling and Consultation Group [EMAIL_ADDRESS][DOMAIN_NAME] Personal Pro…" at bounding box center [555, 16] width 24 height 19
click at [554, 18] on img at bounding box center [555, 17] width 18 height 18
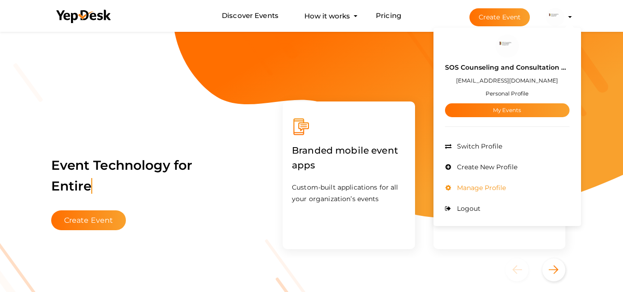
click at [480, 189] on span "Manage Profile" at bounding box center [479, 187] width 51 height 8
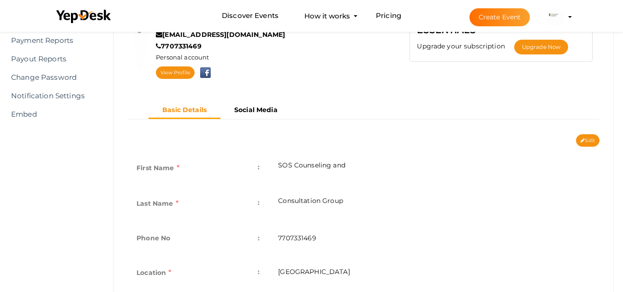
scroll to position [92, 0]
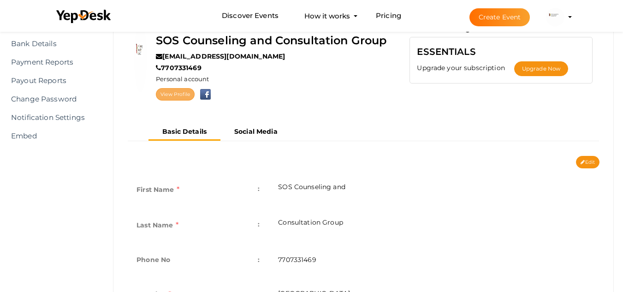
click at [188, 97] on link "View Profile" at bounding box center [175, 94] width 39 height 12
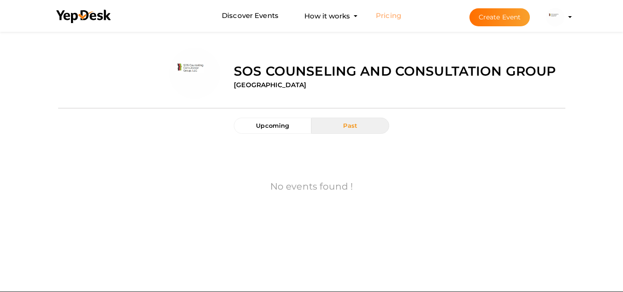
click at [397, 16] on link "Pricing" at bounding box center [388, 15] width 25 height 17
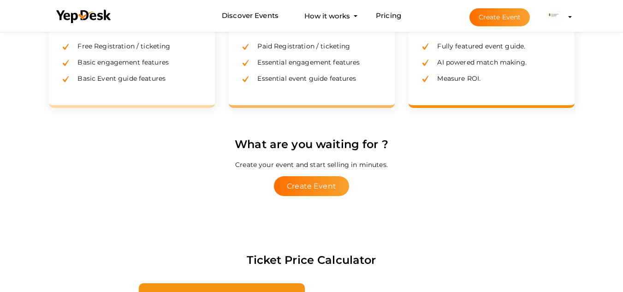
scroll to position [277, 0]
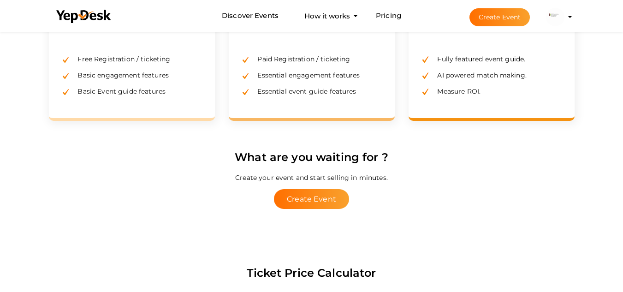
click at [166, 63] on span "Free Registration / ticketing" at bounding box center [121, 59] width 100 height 8
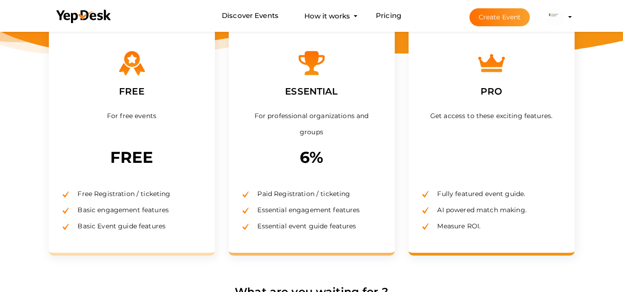
scroll to position [138, 0]
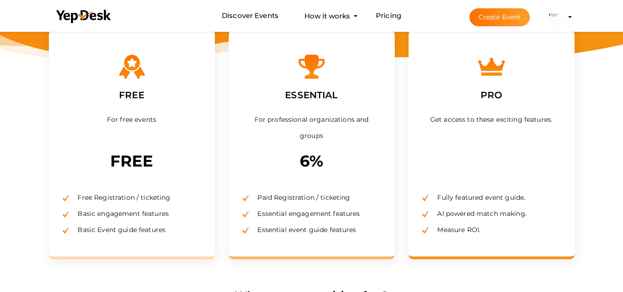
click at [130, 166] on p "FREE" at bounding box center [132, 160] width 138 height 25
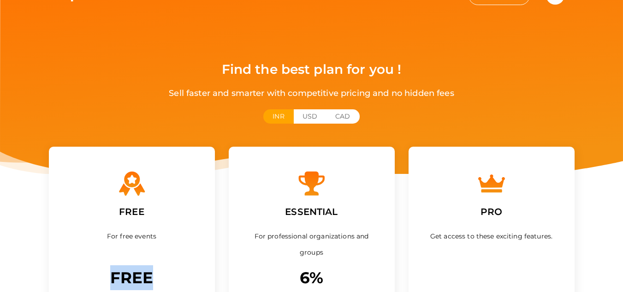
scroll to position [0, 0]
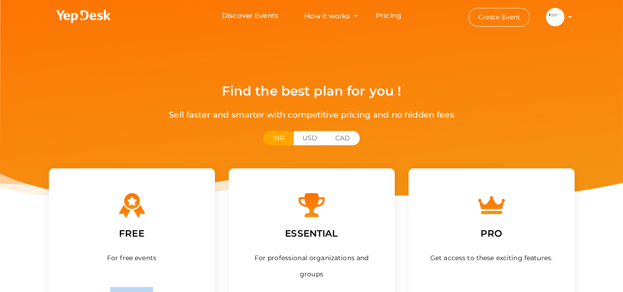
click at [552, 17] on img at bounding box center [555, 17] width 18 height 18
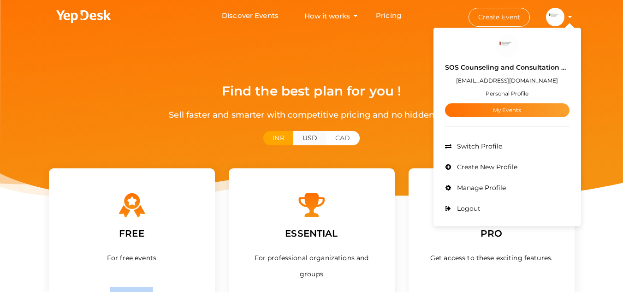
click at [309, 136] on button "USD" at bounding box center [309, 138] width 33 height 14
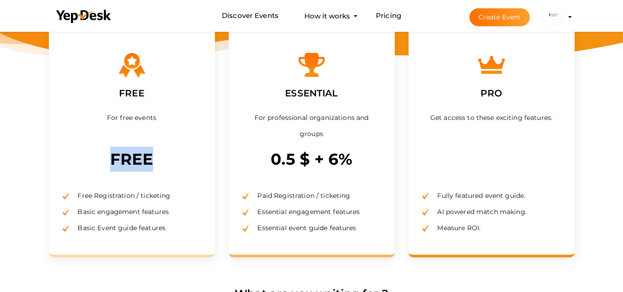
scroll to position [138, 0]
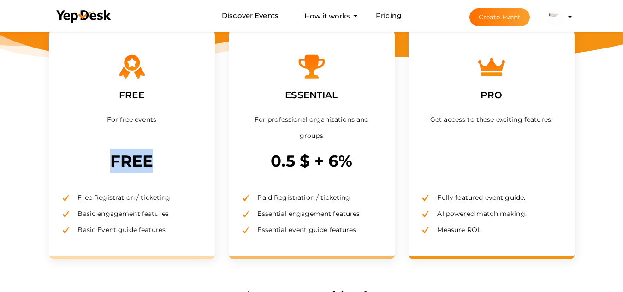
click at [116, 161] on p "FREE" at bounding box center [132, 160] width 138 height 25
click at [136, 164] on p "FREE" at bounding box center [132, 160] width 138 height 25
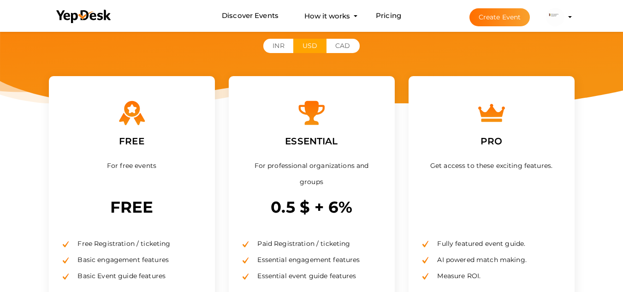
scroll to position [0, 0]
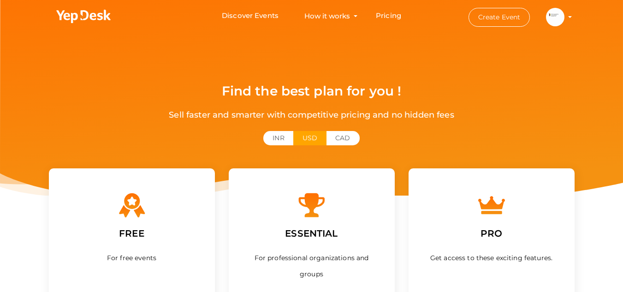
click at [560, 12] on img at bounding box center [555, 17] width 18 height 18
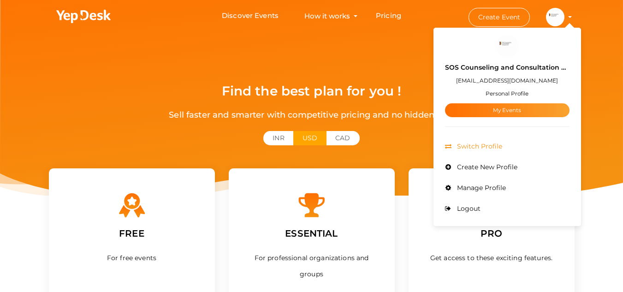
click at [468, 147] on span "Switch Profile" at bounding box center [477, 146] width 47 height 8
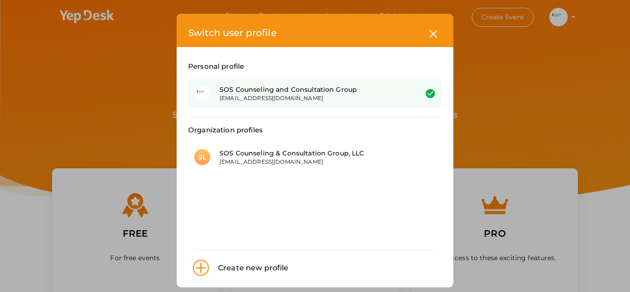
click at [229, 98] on div "[EMAIL_ADDRESS][DOMAIN_NAME]" at bounding box center [311, 98] width 184 height 8
click at [429, 30] on icon at bounding box center [433, 34] width 8 height 8
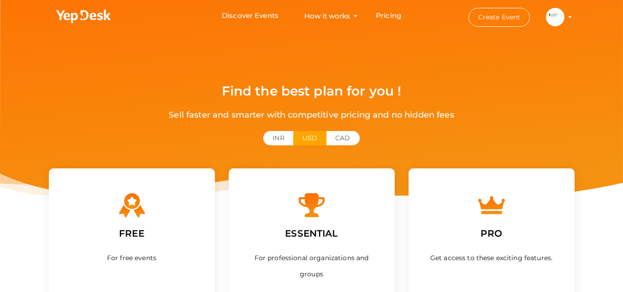
click at [557, 16] on img at bounding box center [555, 17] width 18 height 18
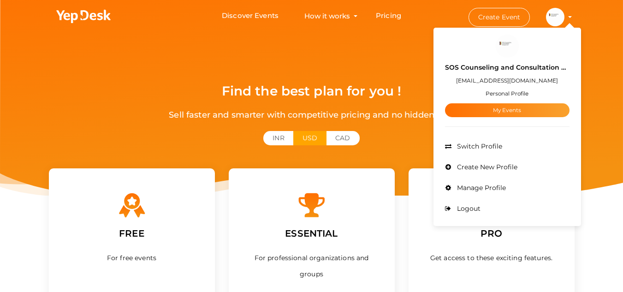
click at [488, 95] on small "Personal Profile" at bounding box center [506, 93] width 43 height 7
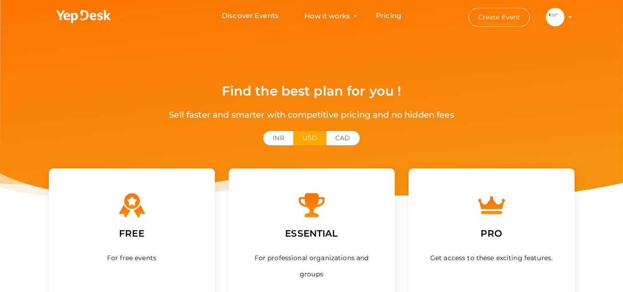
click at [553, 14] on img at bounding box center [555, 17] width 18 height 18
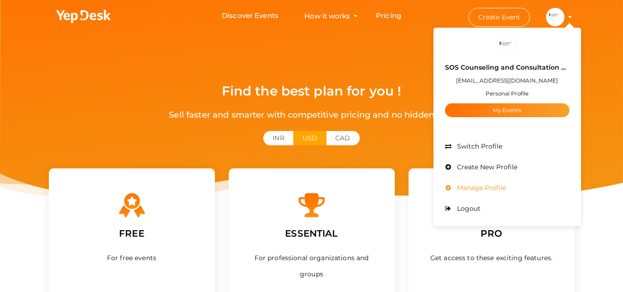
click at [475, 190] on span "Manage Profile" at bounding box center [479, 187] width 51 height 8
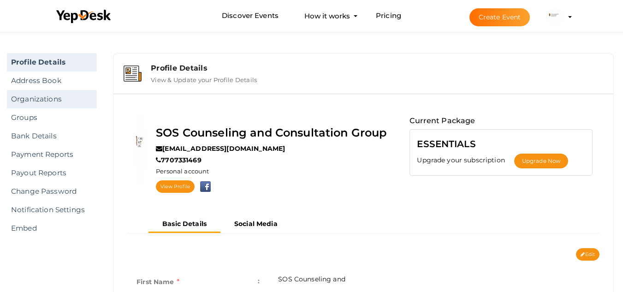
click at [36, 99] on link "Organizations" at bounding box center [52, 99] width 90 height 18
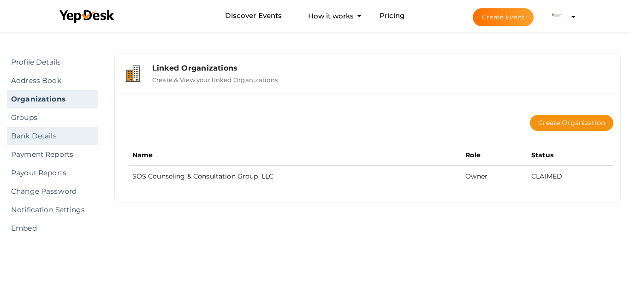
click at [29, 139] on link "Bank Details" at bounding box center [52, 136] width 91 height 18
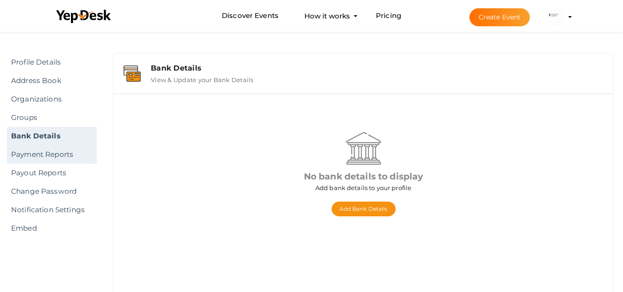
click at [72, 155] on link "Payment Reports" at bounding box center [52, 154] width 90 height 18
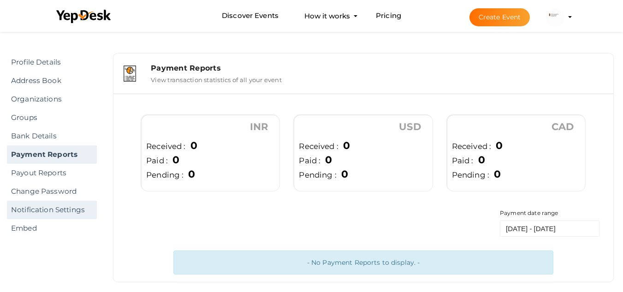
click at [67, 205] on link "Notification Settings" at bounding box center [52, 209] width 90 height 18
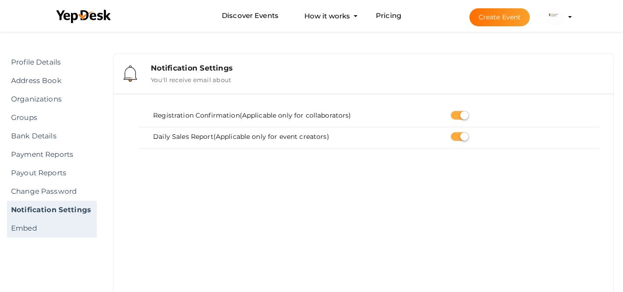
click at [33, 224] on link "Embed" at bounding box center [52, 228] width 90 height 18
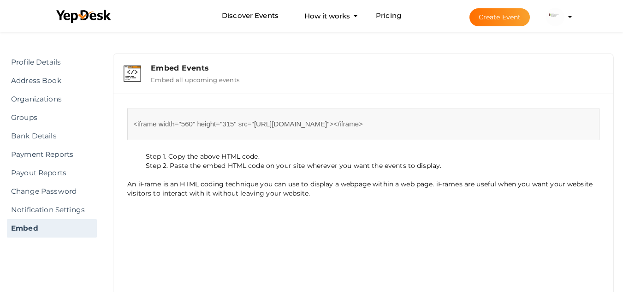
click at [190, 131] on textarea "<iframe width="560" height="315" src="https://www.yepdesk.com/embed/sos-counsel…" at bounding box center [363, 124] width 472 height 32
click at [11, 62] on link "Profile Details" at bounding box center [52, 62] width 90 height 18
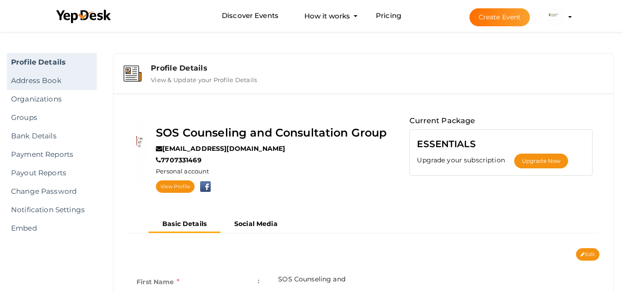
click at [25, 79] on link "Address Book" at bounding box center [52, 80] width 90 height 18
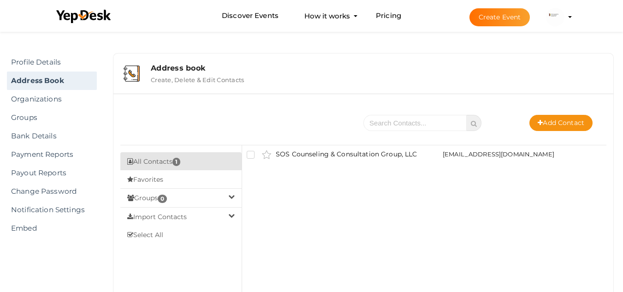
click at [190, 215] on button "Import Contacts" at bounding box center [180, 216] width 121 height 19
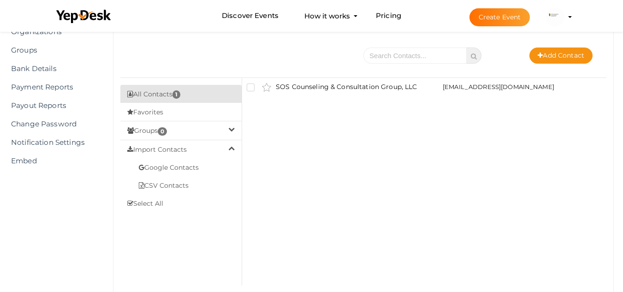
scroll to position [46, 0]
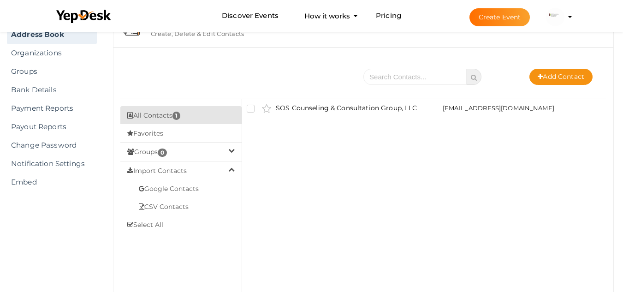
click at [200, 152] on button "Groups 0" at bounding box center [180, 151] width 121 height 19
click at [152, 171] on button "Add Group" at bounding box center [180, 170] width 121 height 18
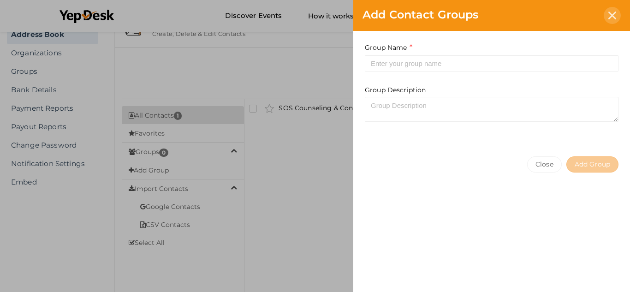
click at [610, 12] on icon at bounding box center [612, 16] width 8 height 8
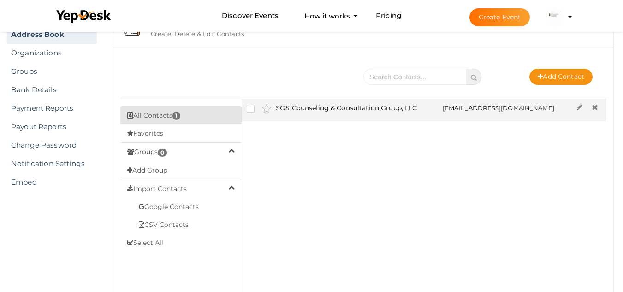
click at [342, 110] on td "SOS Counseling & Consultation Group, LLC" at bounding box center [357, 110] width 162 height 22
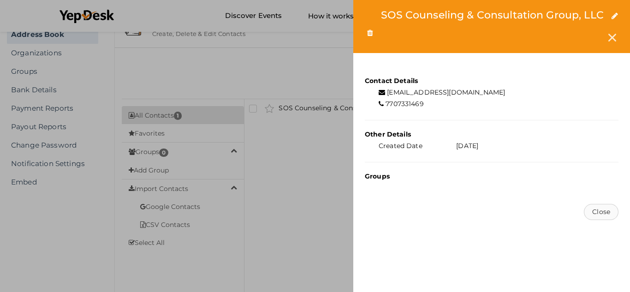
click at [597, 209] on button "Close" at bounding box center [600, 212] width 35 height 16
